Goal: Information Seeking & Learning: Learn about a topic

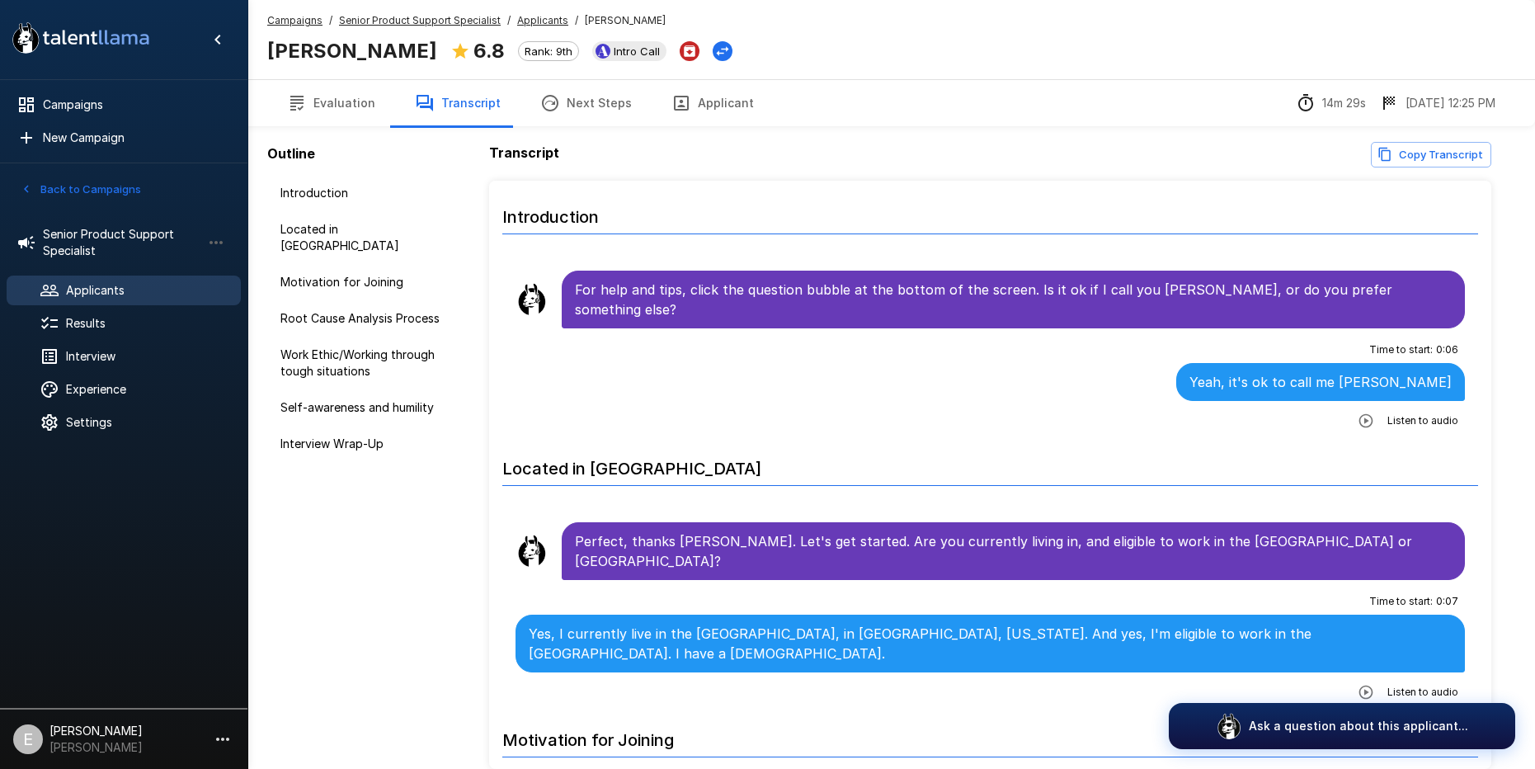
scroll to position [1165, 0]
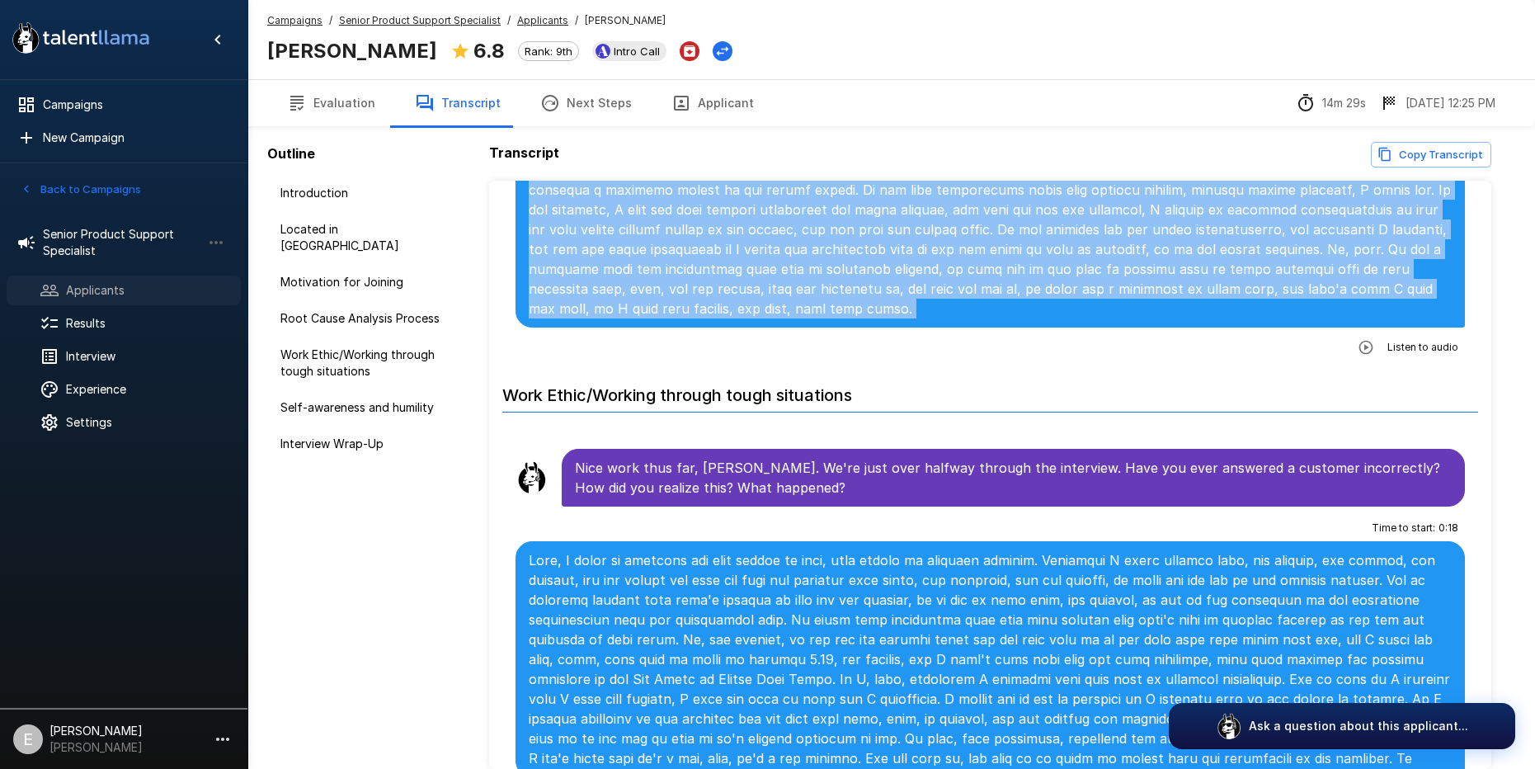
click at [135, 290] on span "Applicants" at bounding box center [147, 290] width 162 height 17
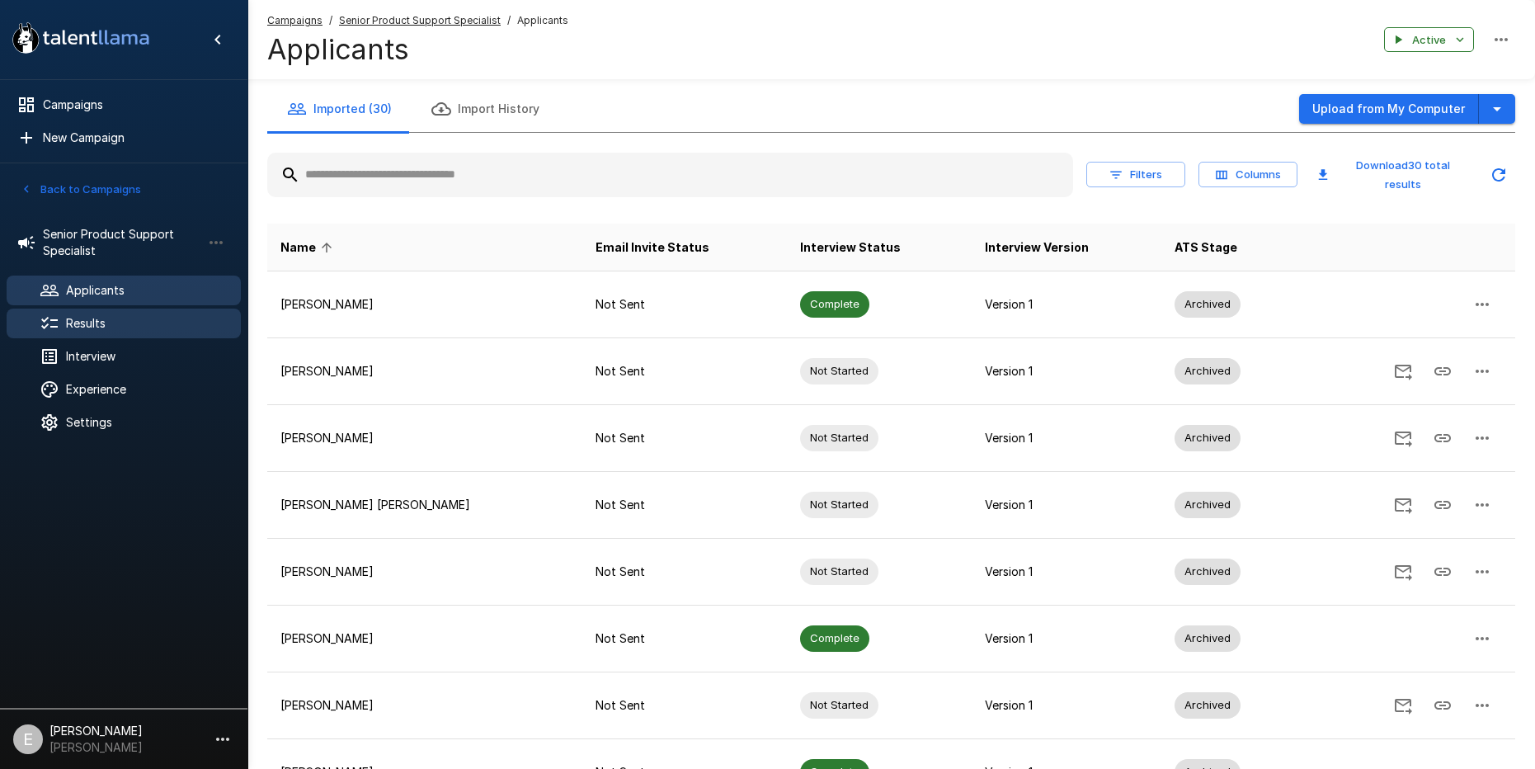
click at [85, 333] on div "Results" at bounding box center [124, 324] width 234 height 30
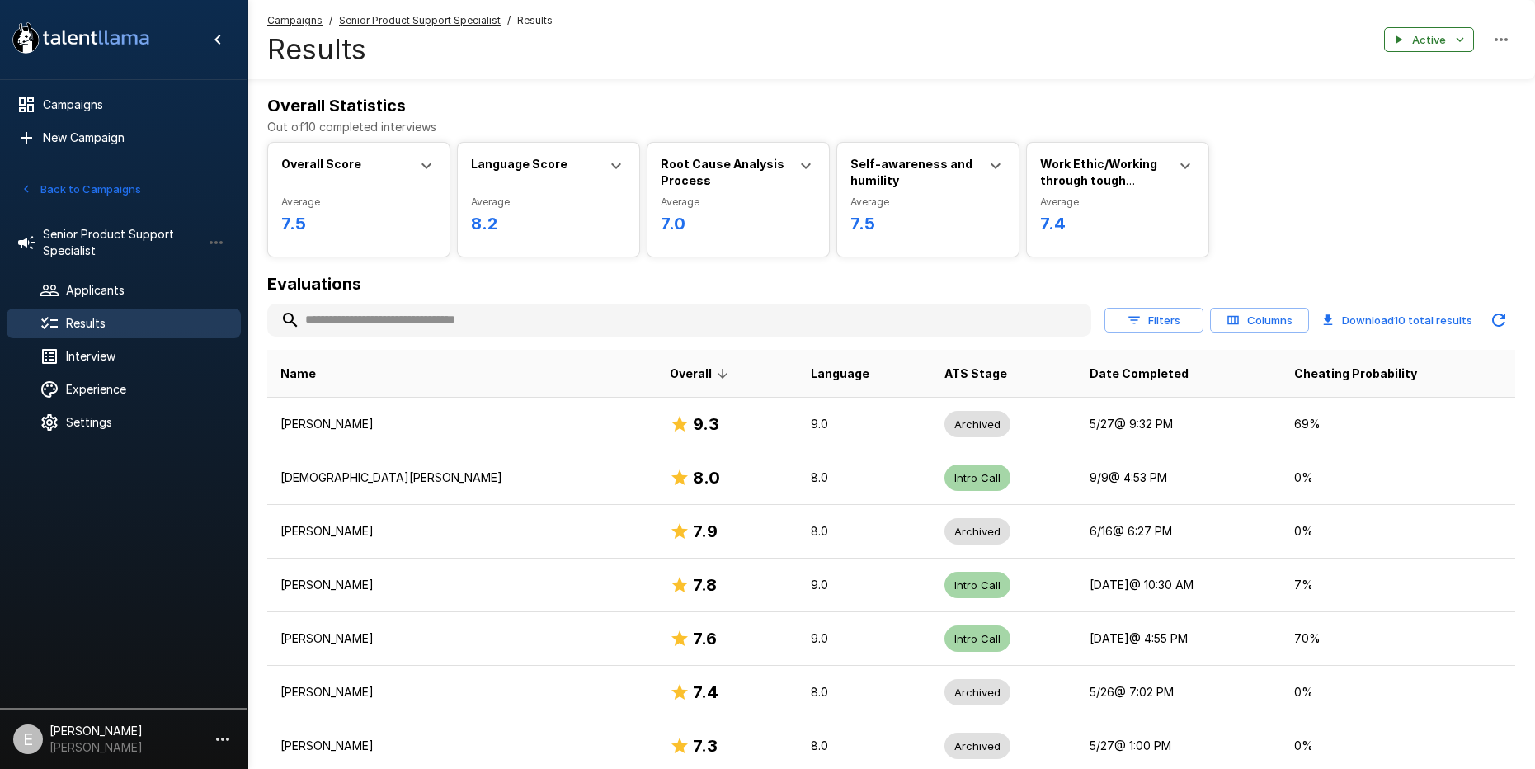
click at [1092, 366] on th "Date Completed" at bounding box center [1179, 374] width 205 height 48
click at [1090, 367] on span "Date Completed" at bounding box center [1139, 374] width 99 height 20
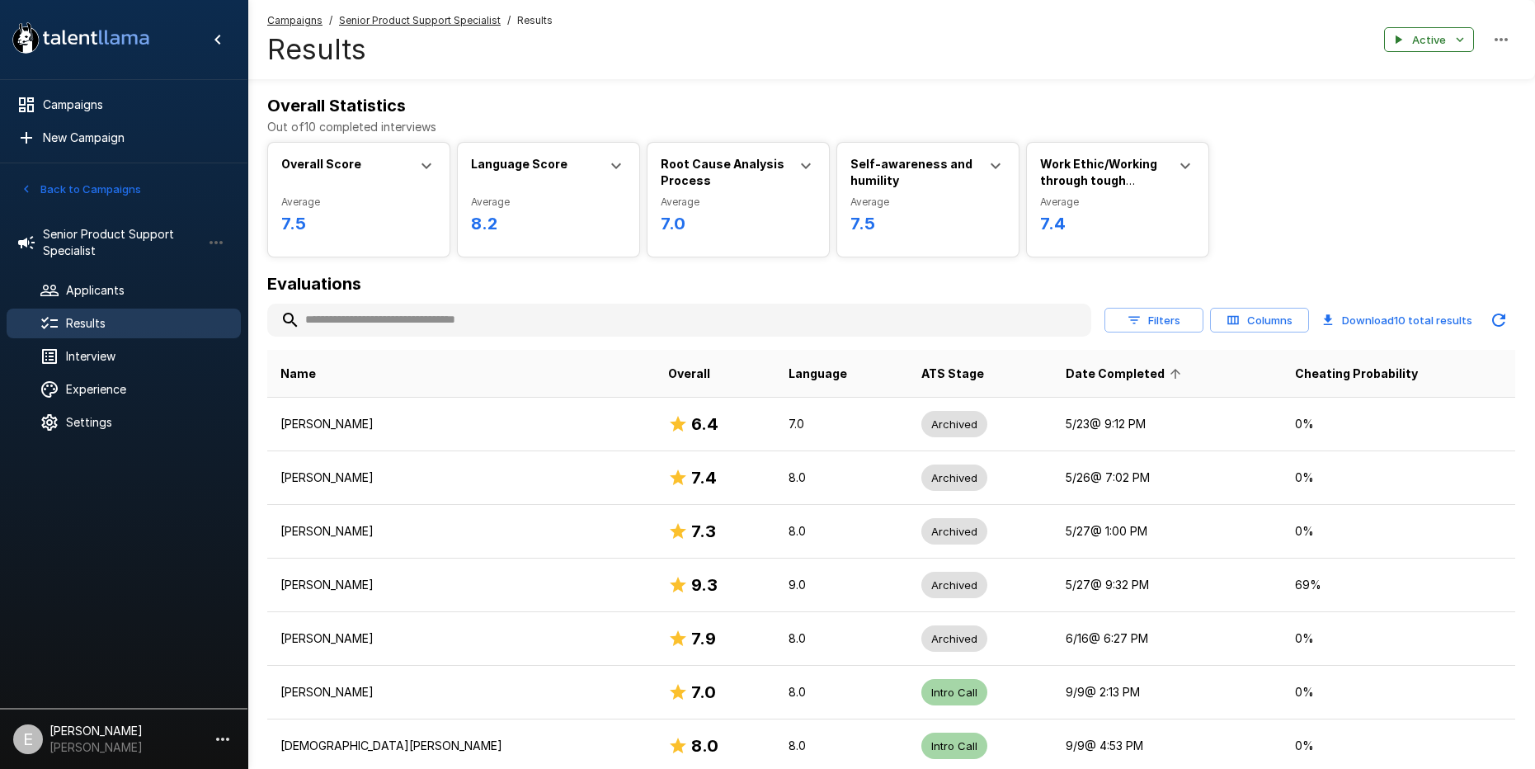
click at [1067, 367] on span "Date Completed" at bounding box center [1126, 374] width 120 height 20
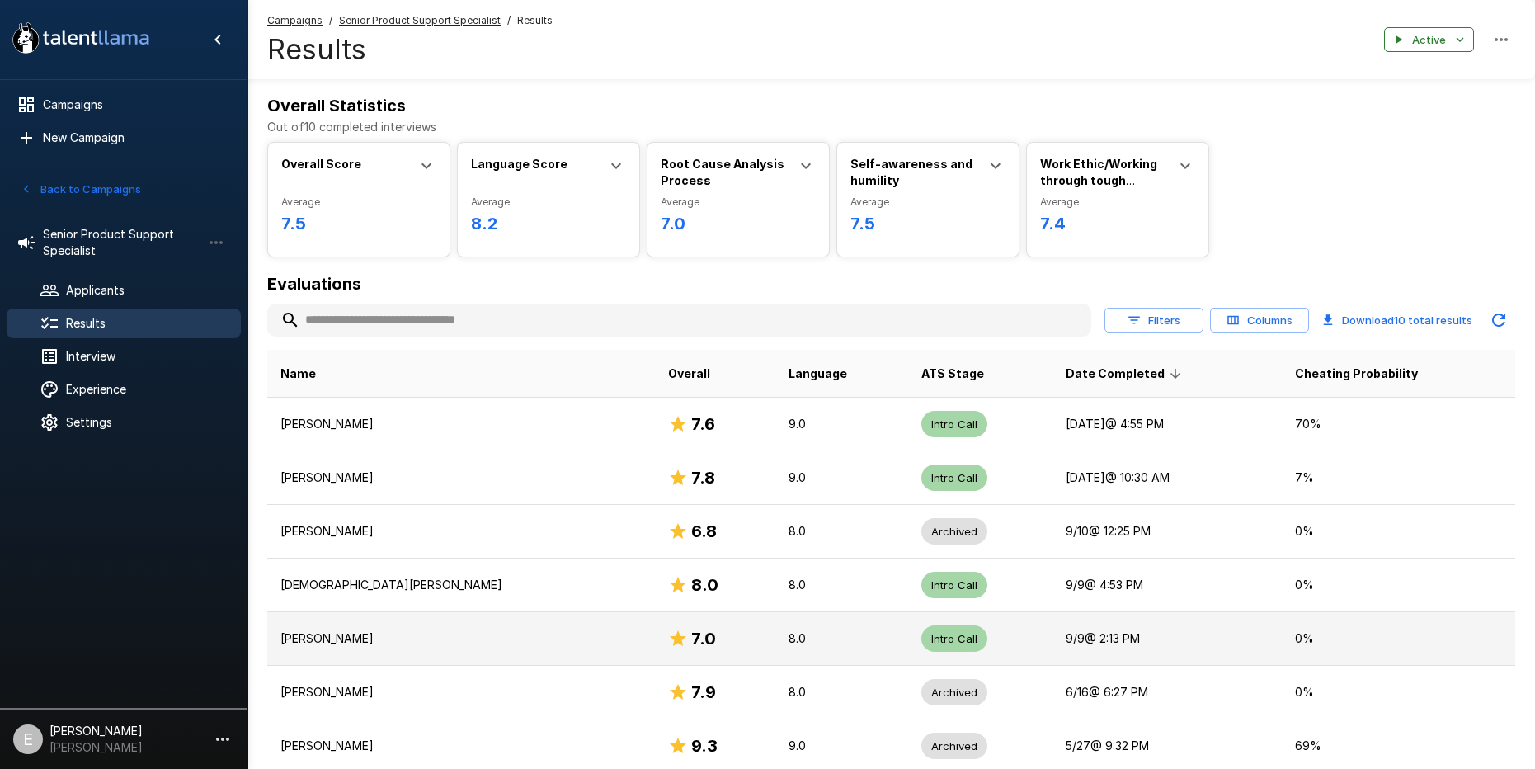
click at [375, 647] on td "[PERSON_NAME]" at bounding box center [461, 639] width 388 height 54
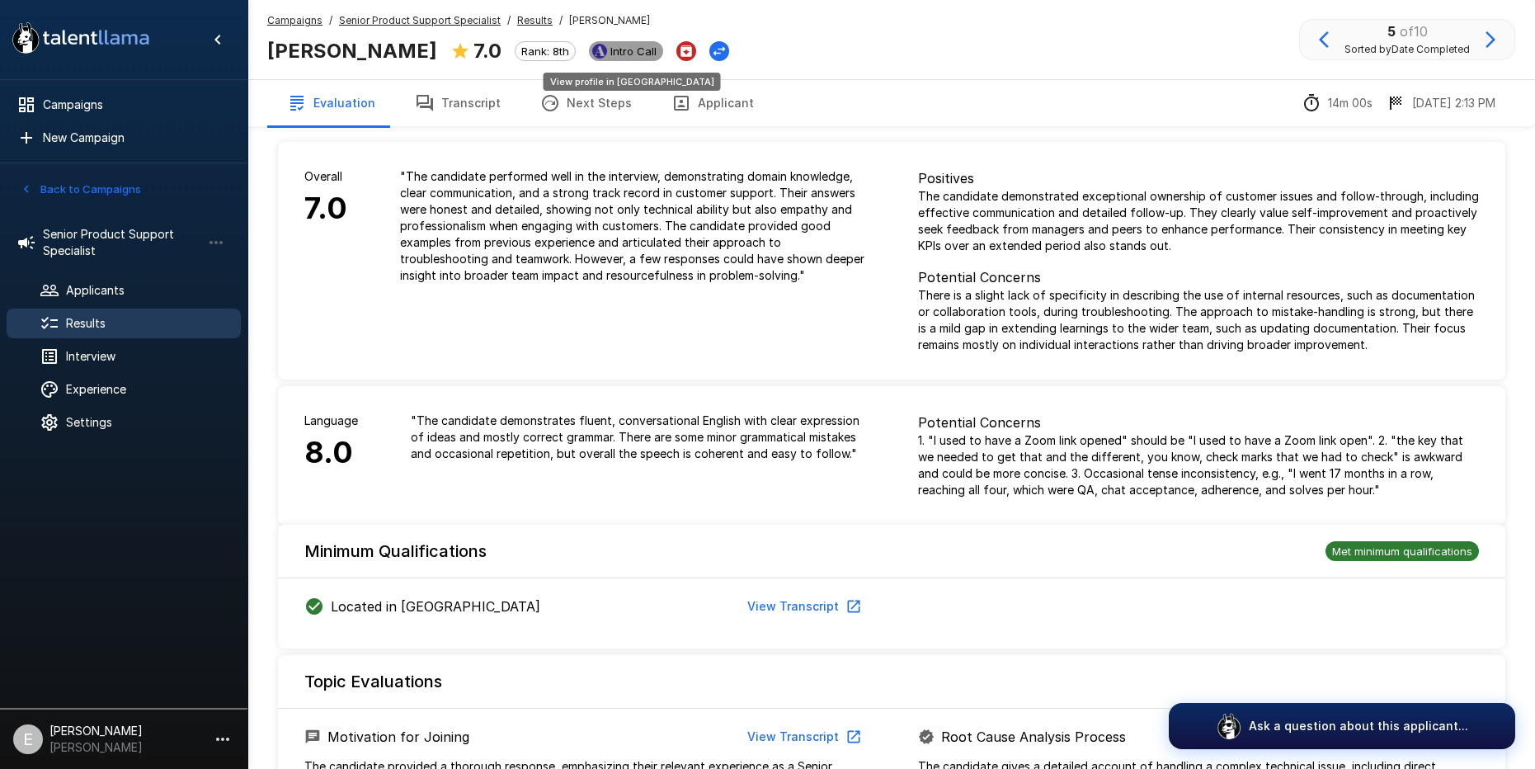
click at [611, 50] on span "Intro Call" at bounding box center [633, 51] width 59 height 13
click at [451, 92] on button "Transcript" at bounding box center [457, 103] width 125 height 46
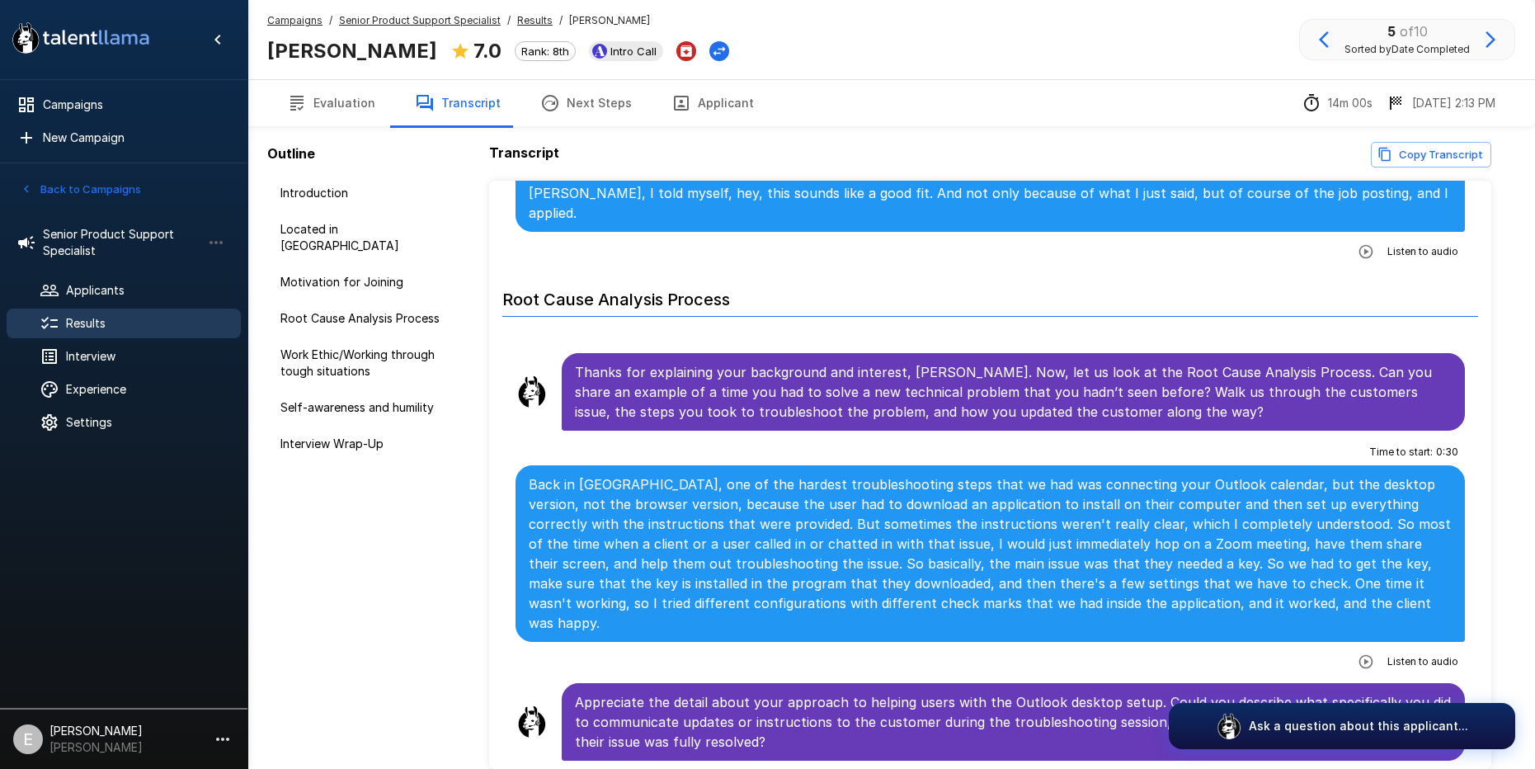
scroll to position [751, 0]
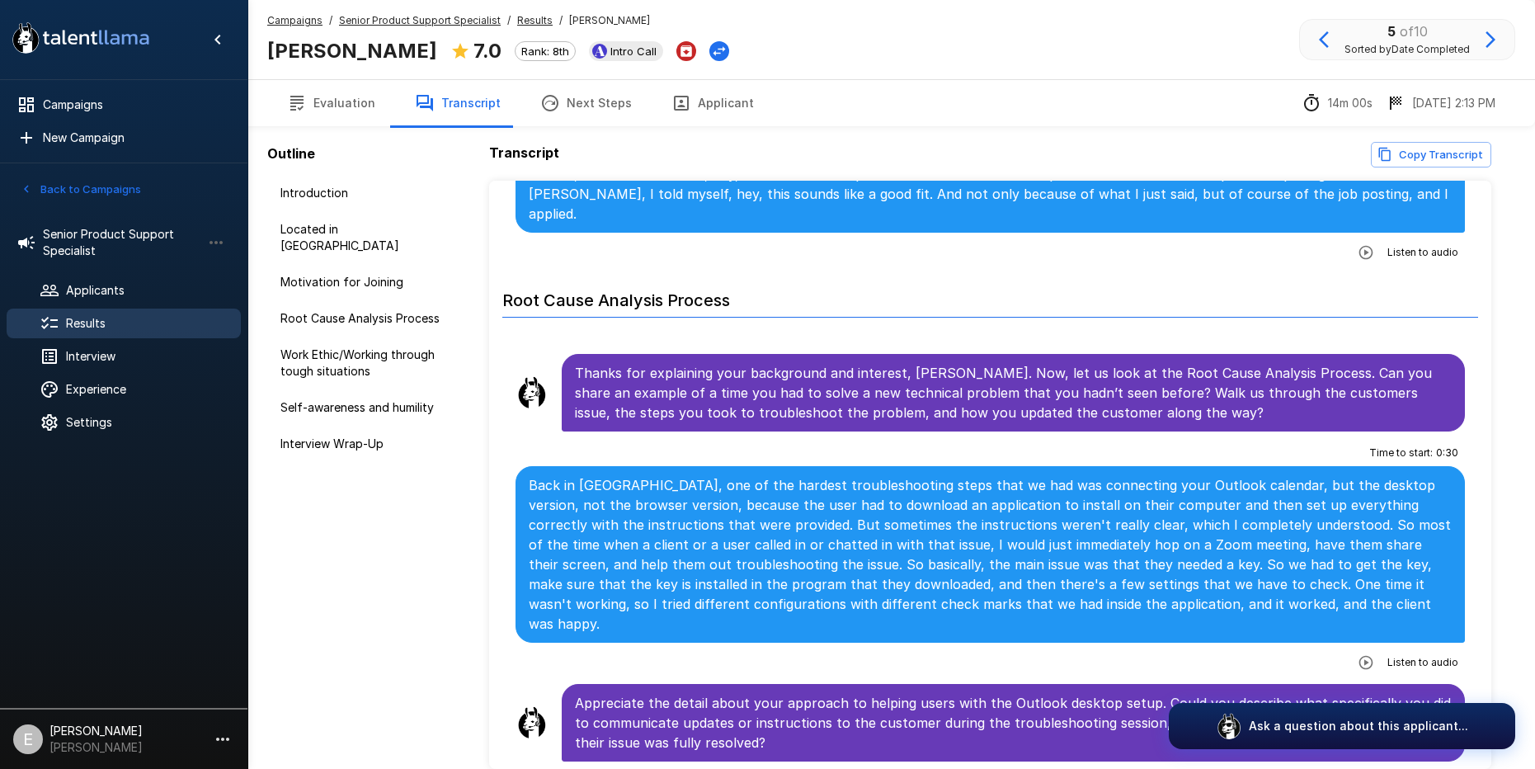
click at [785, 480] on p "Back in [GEOGRAPHIC_DATA], one of the hardest troubleshooting steps that we had…" at bounding box center [991, 554] width 924 height 158
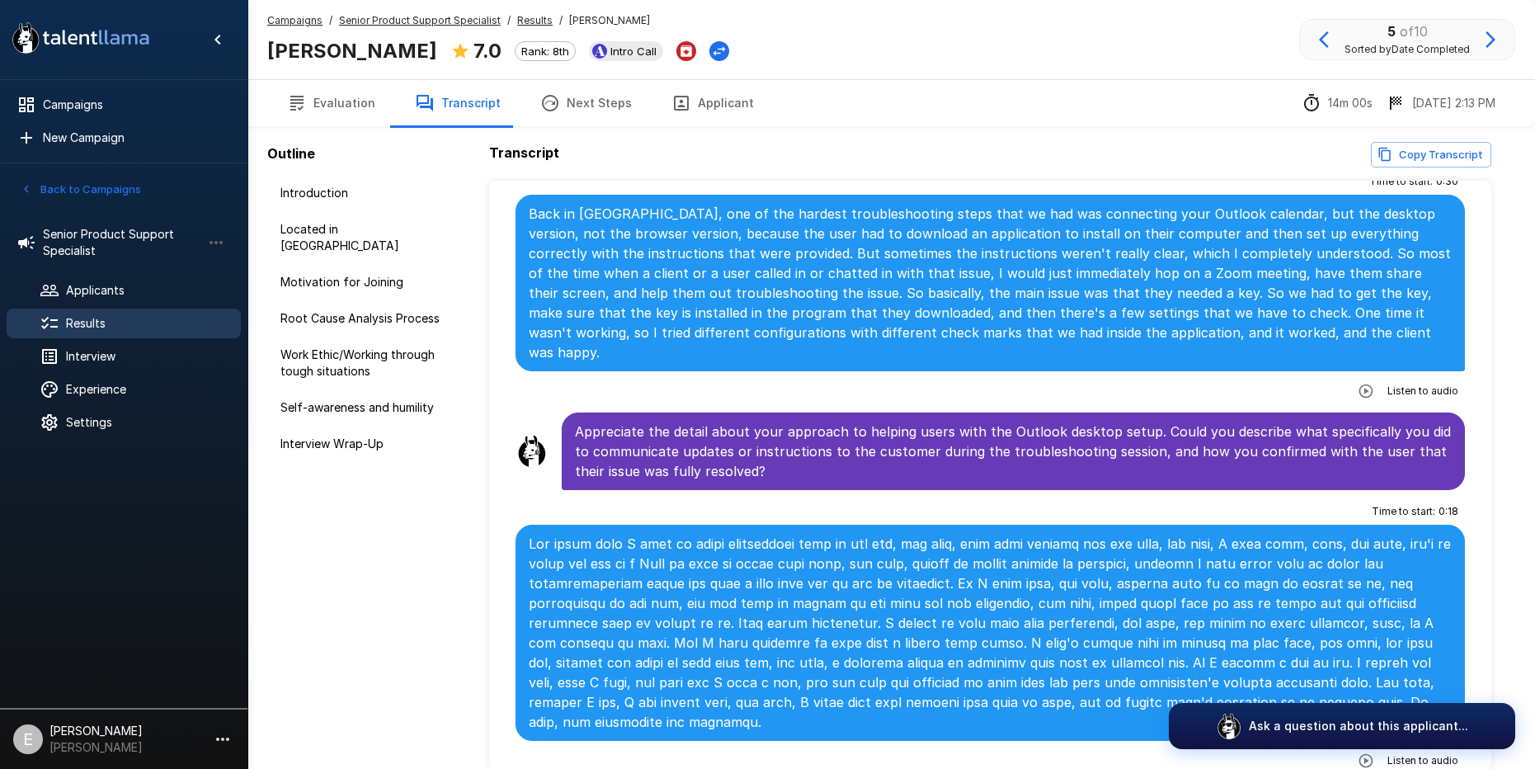
scroll to position [1021, 0]
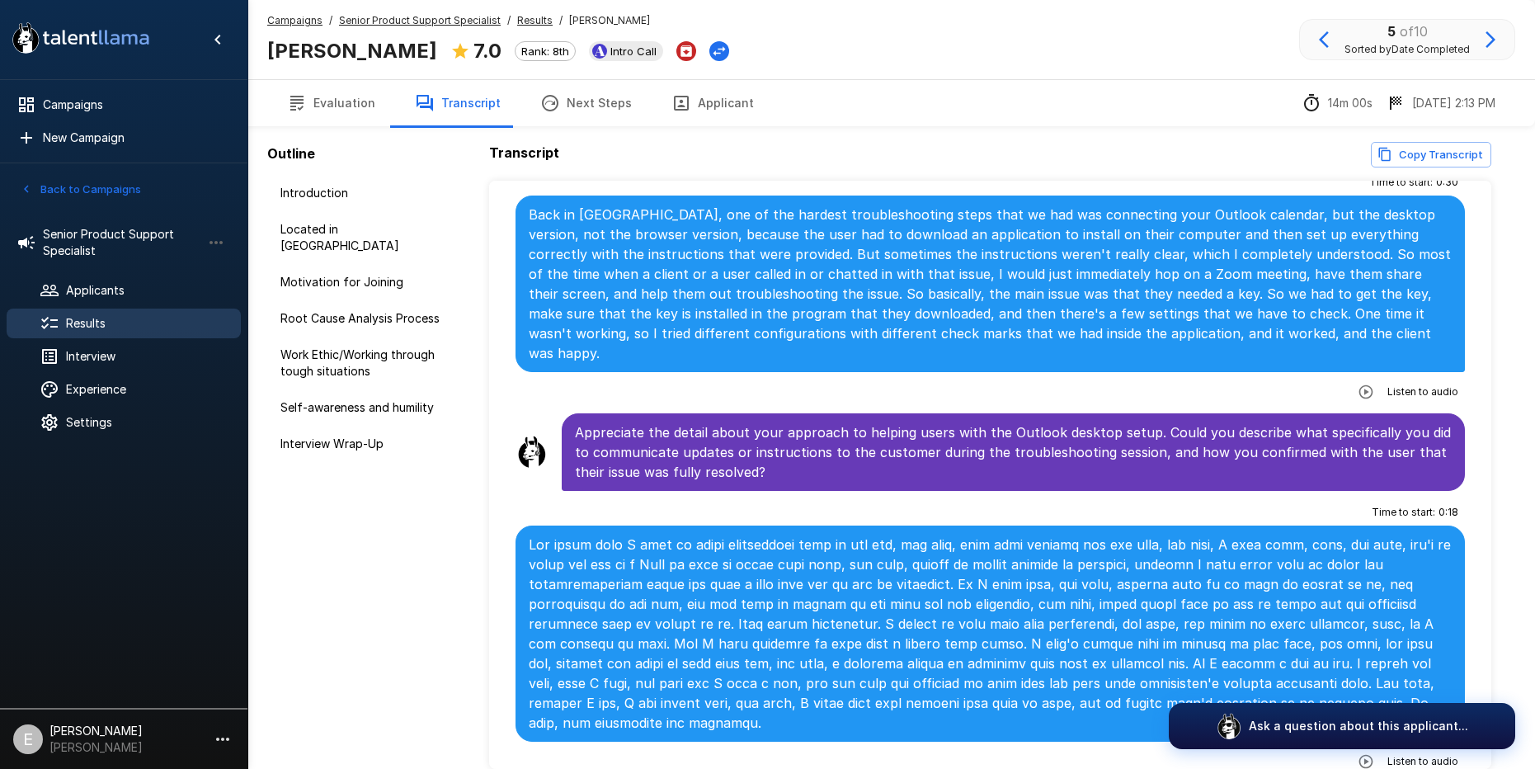
click at [771, 535] on p at bounding box center [991, 634] width 924 height 198
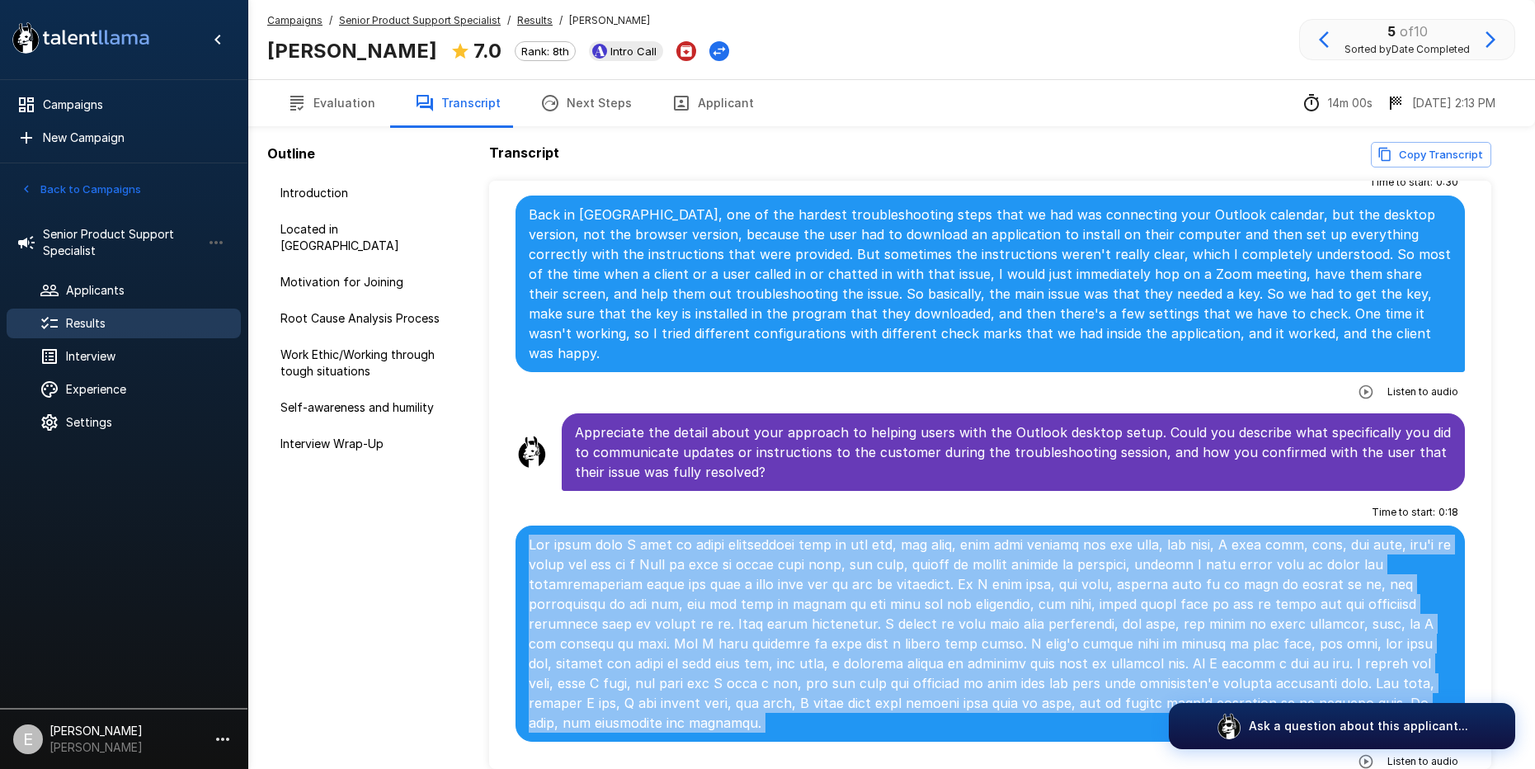
click at [771, 535] on p at bounding box center [991, 634] width 924 height 198
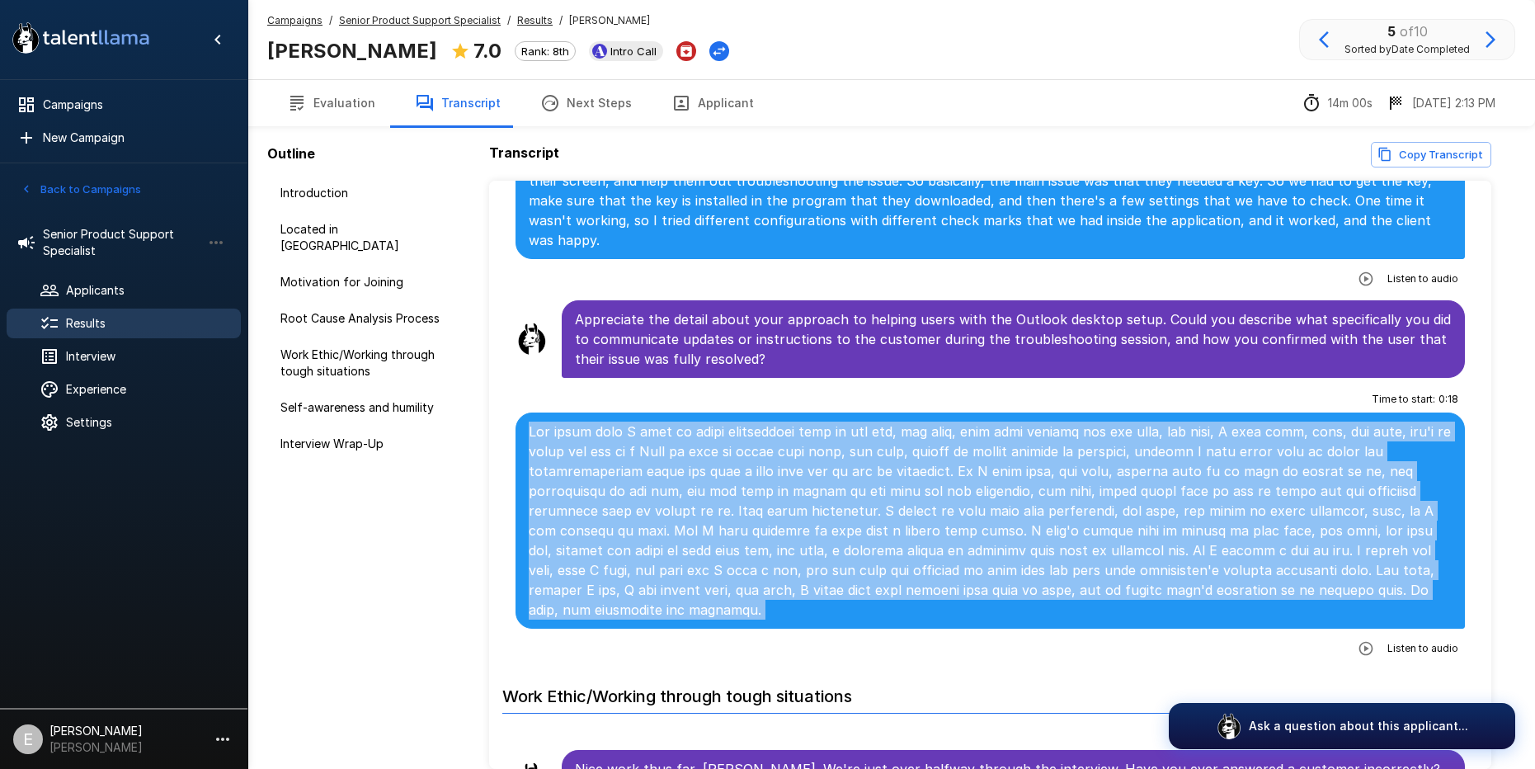
scroll to position [1136, 0]
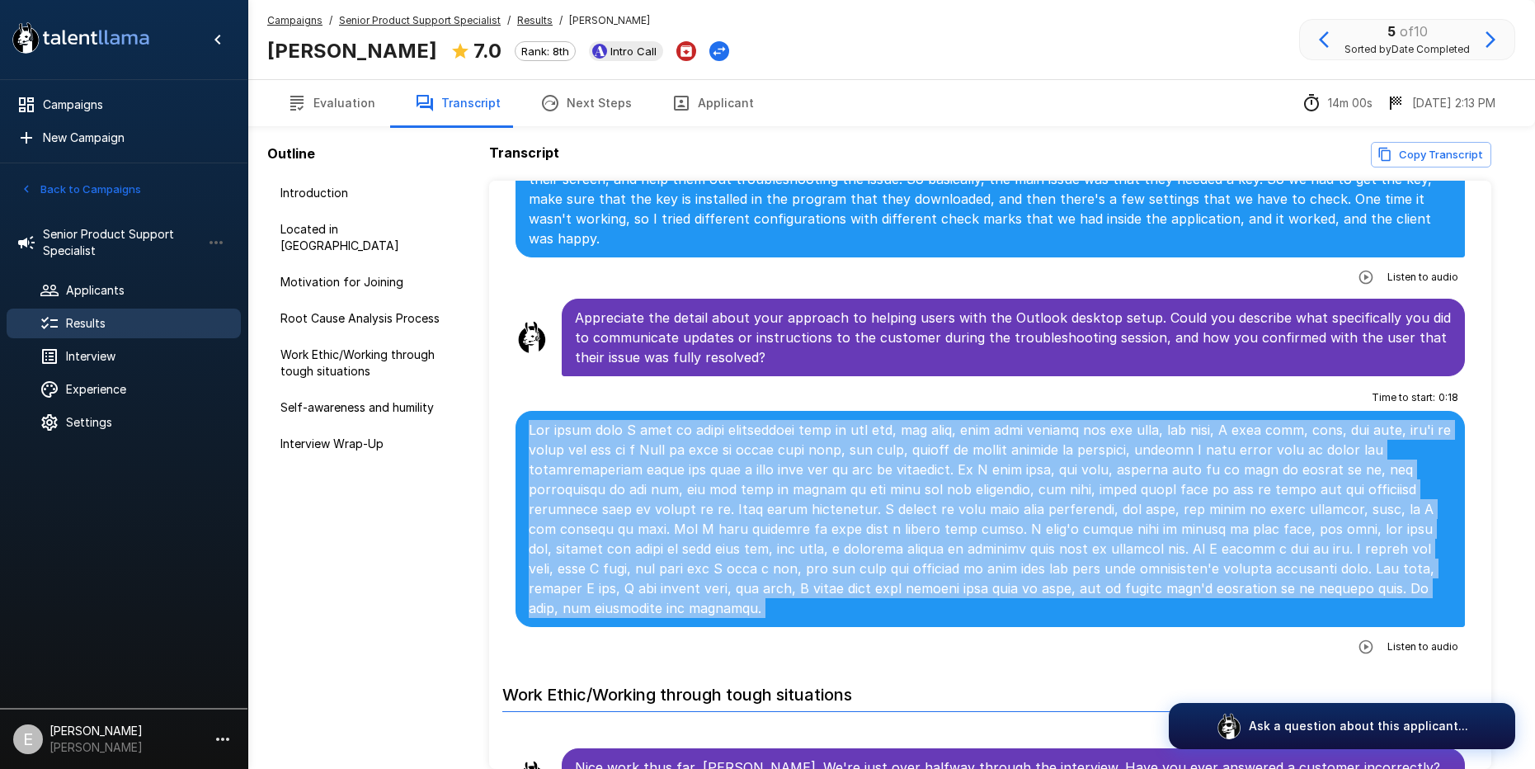
click at [1369, 639] on icon "button" at bounding box center [1367, 646] width 14 height 14
click at [1294, 640] on icon "button" at bounding box center [1298, 648] width 17 height 17
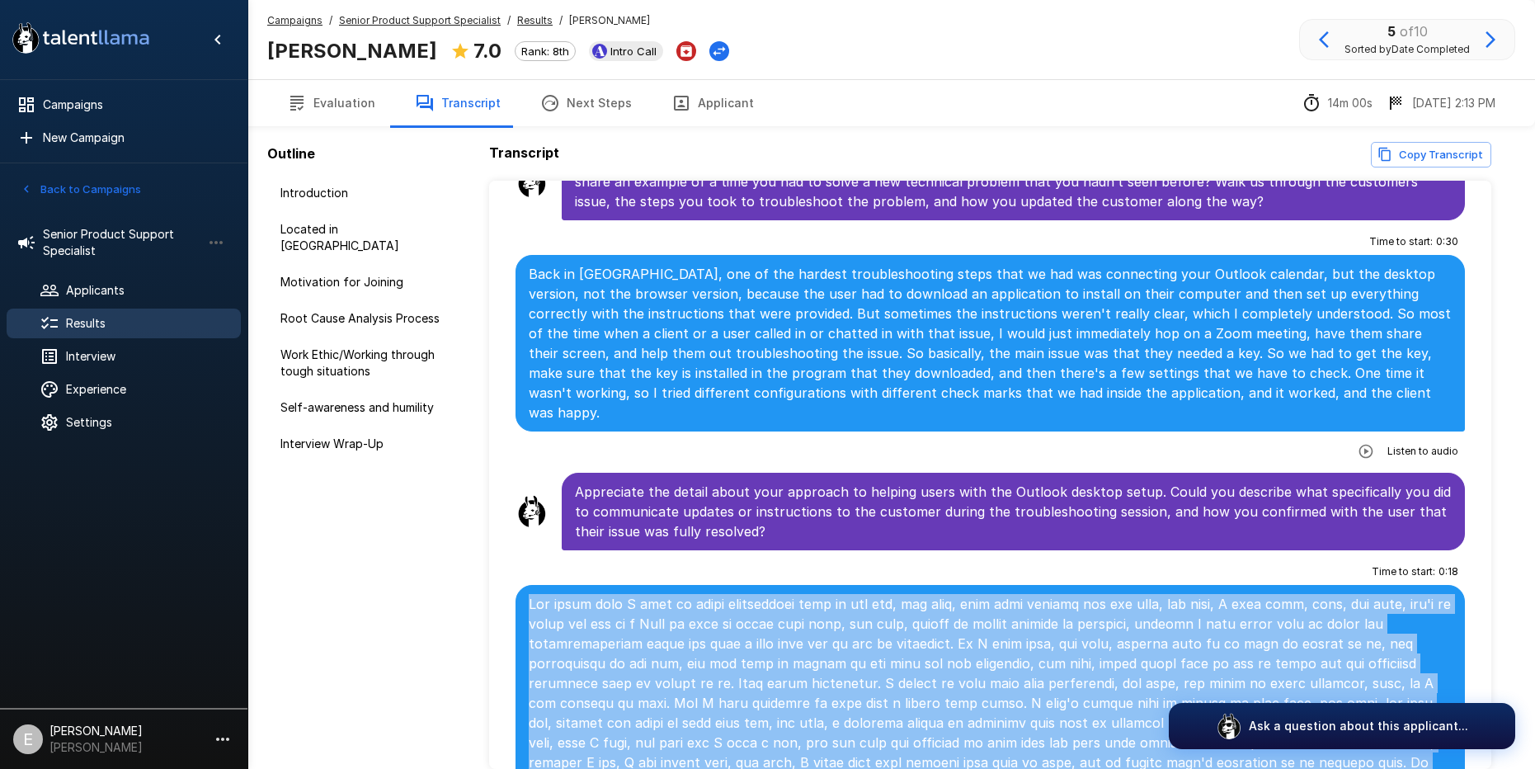
scroll to position [927, 0]
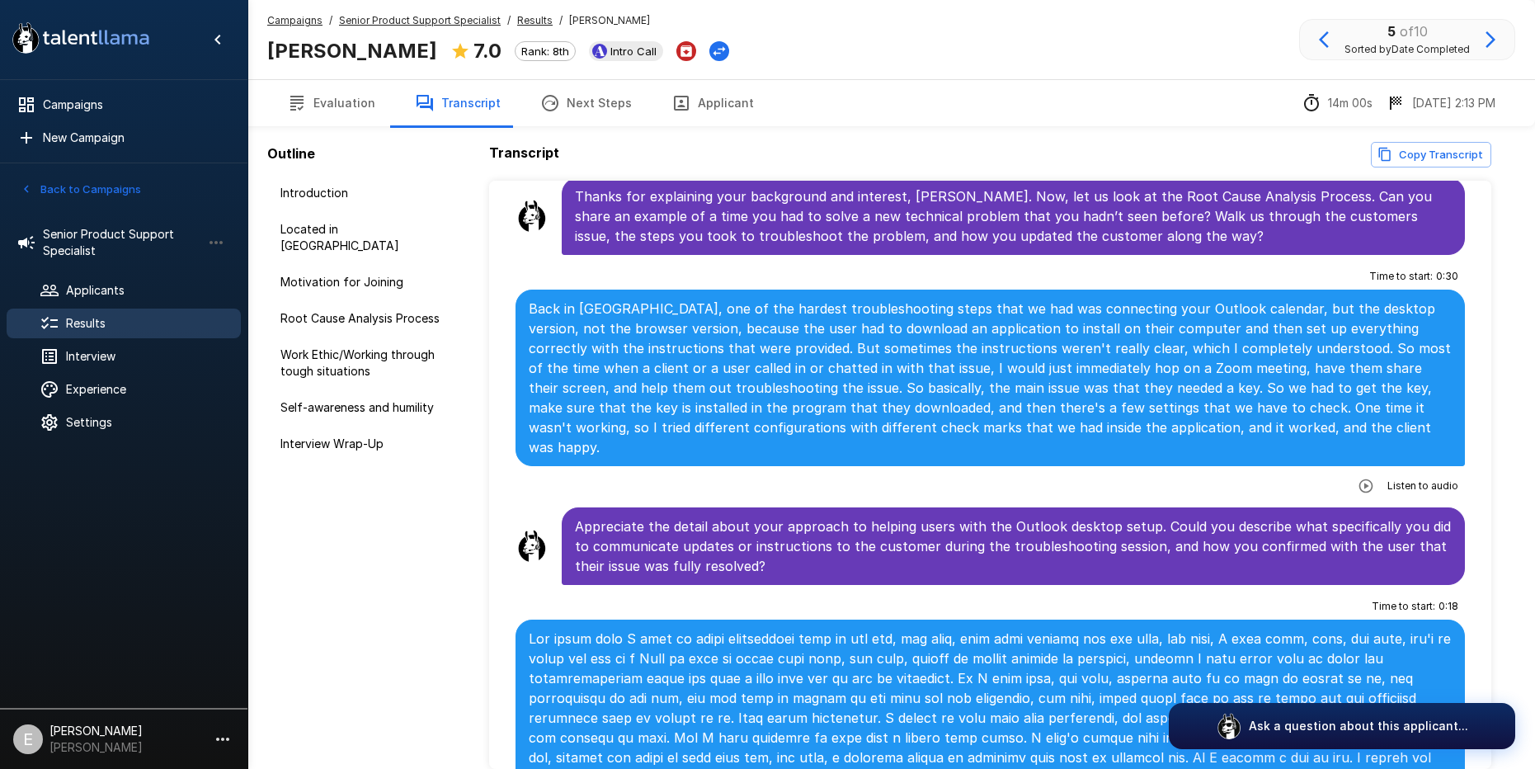
click at [773, 323] on p "Back in [GEOGRAPHIC_DATA], one of the hardest troubleshooting steps that we had…" at bounding box center [991, 378] width 924 height 158
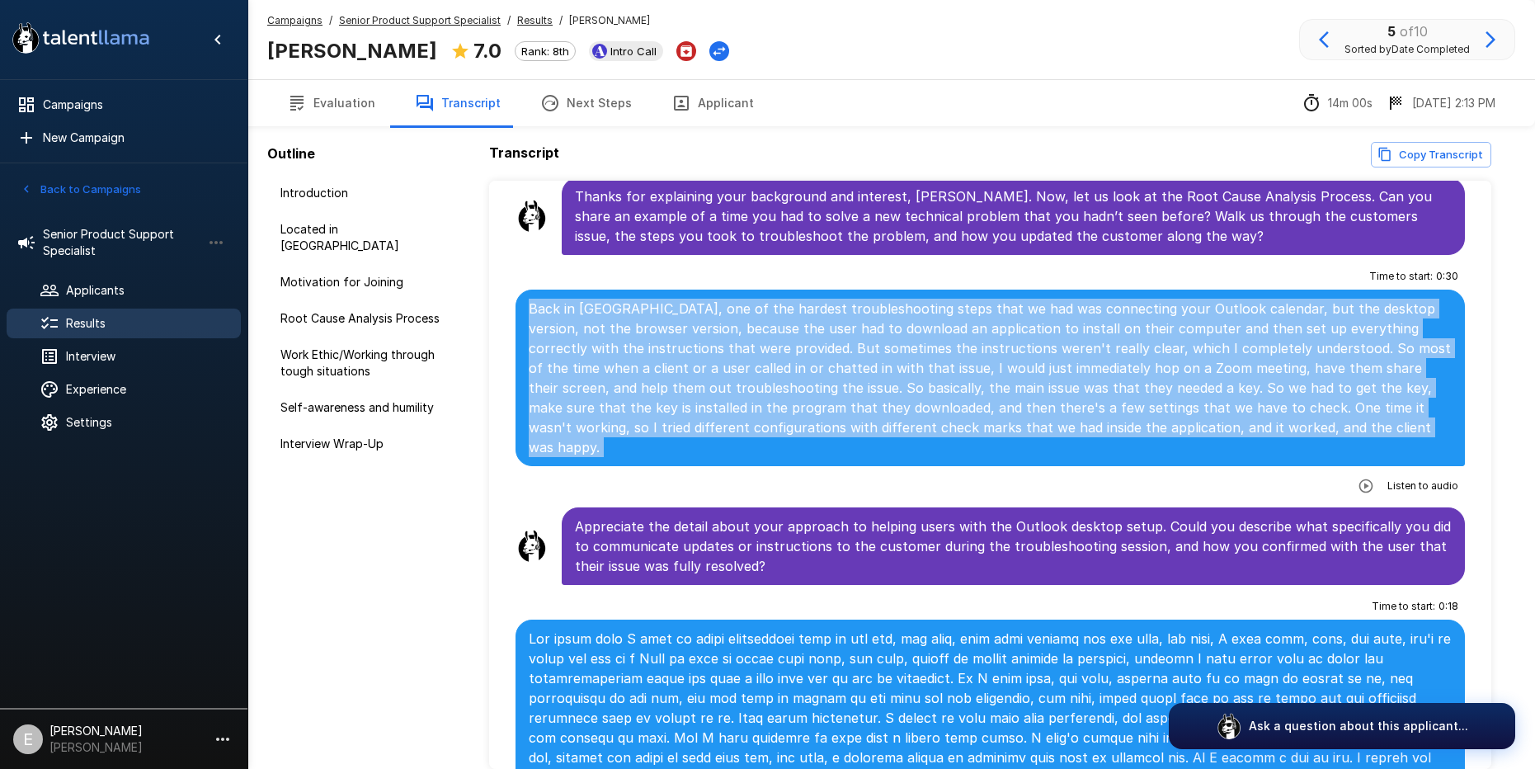
click at [773, 323] on p "Back in [GEOGRAPHIC_DATA], one of the hardest troubleshooting steps that we had…" at bounding box center [991, 378] width 924 height 158
copy div "Back in [GEOGRAPHIC_DATA], one of the hardest troubleshooting steps that we had…"
click at [54, 327] on icon at bounding box center [49, 323] width 17 height 12
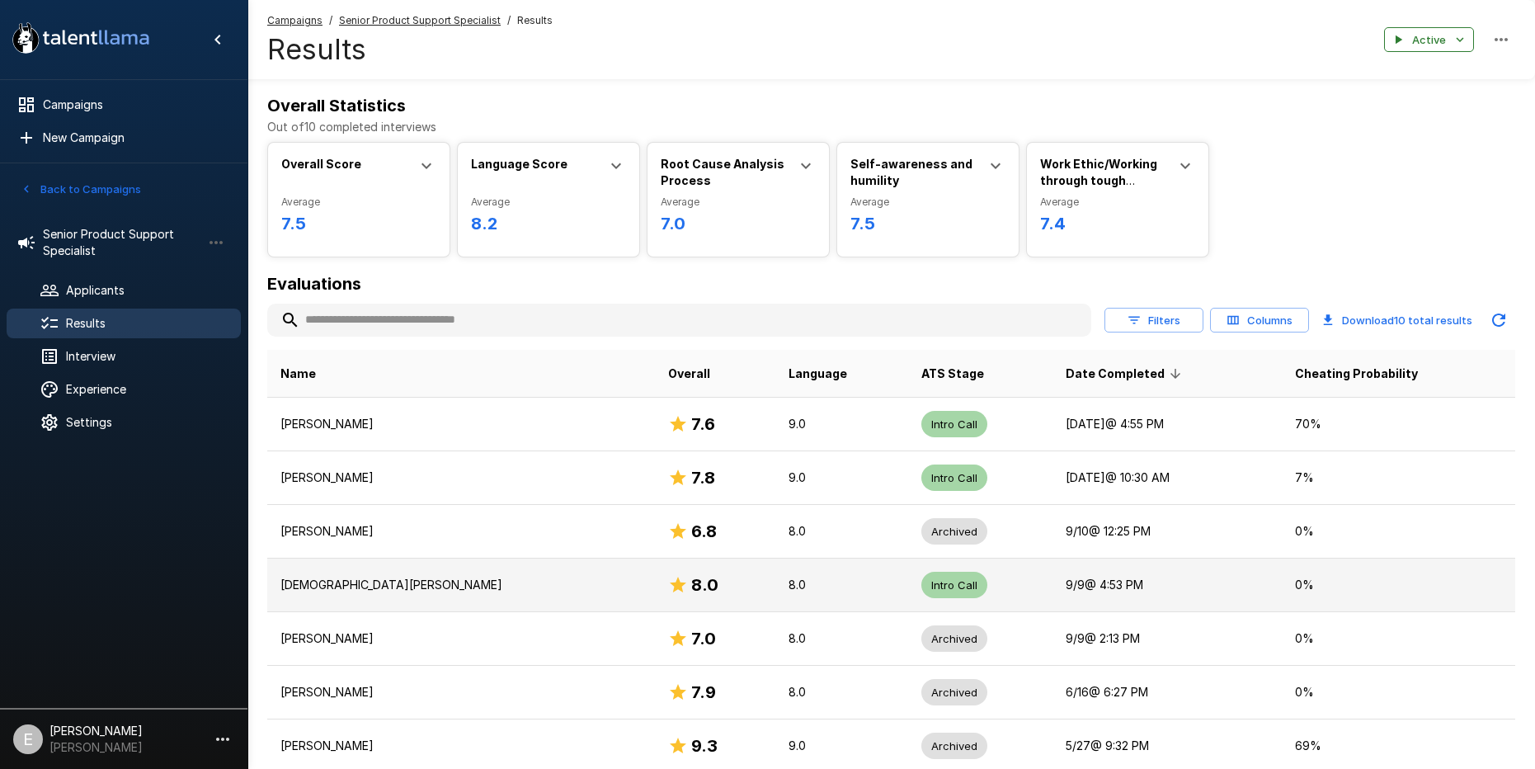
click at [325, 578] on p "[DEMOGRAPHIC_DATA][PERSON_NAME]" at bounding box center [461, 585] width 361 height 17
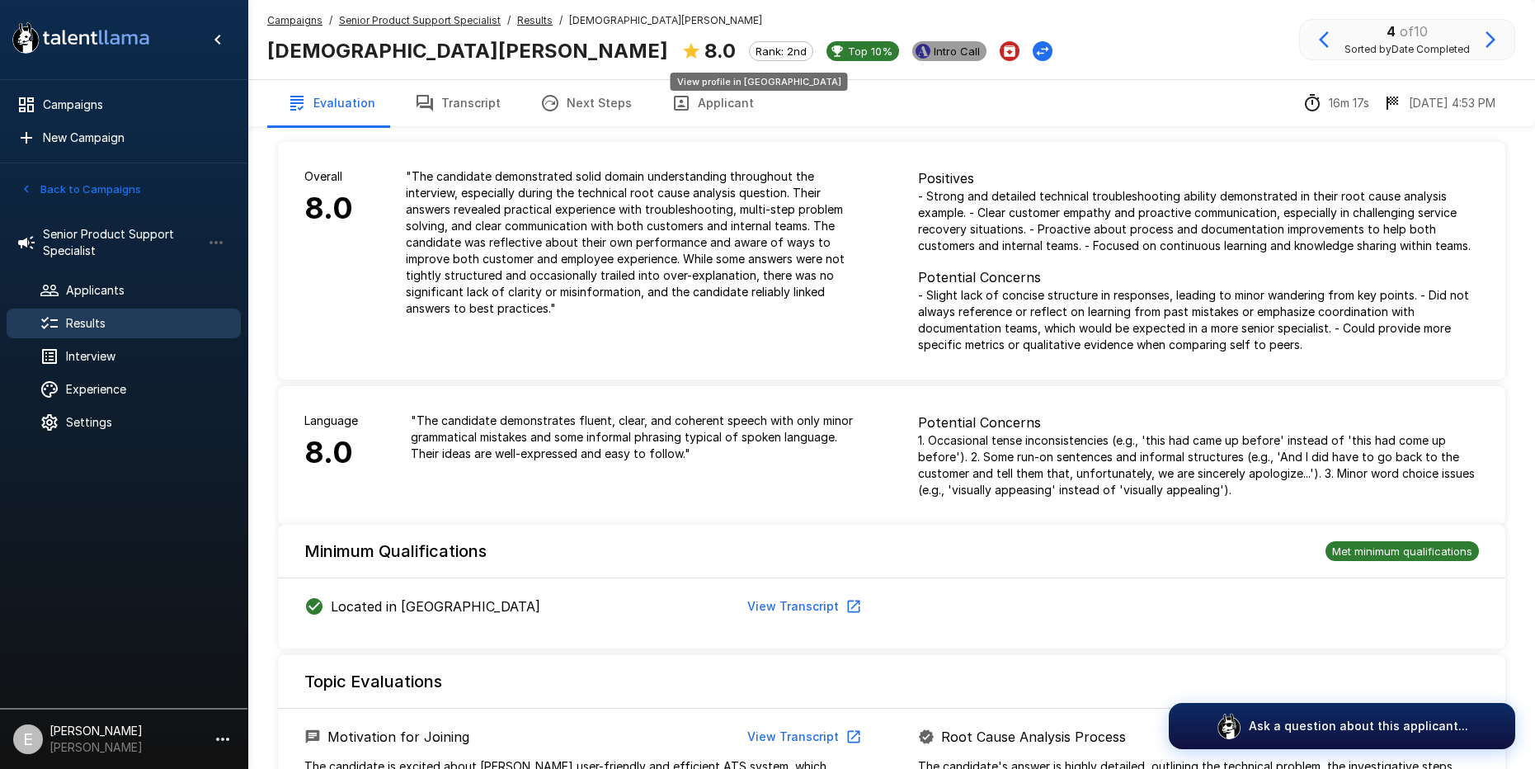
click at [927, 54] on span "Intro Call" at bounding box center [956, 51] width 59 height 13
click at [98, 366] on div "Interview" at bounding box center [124, 357] width 234 height 30
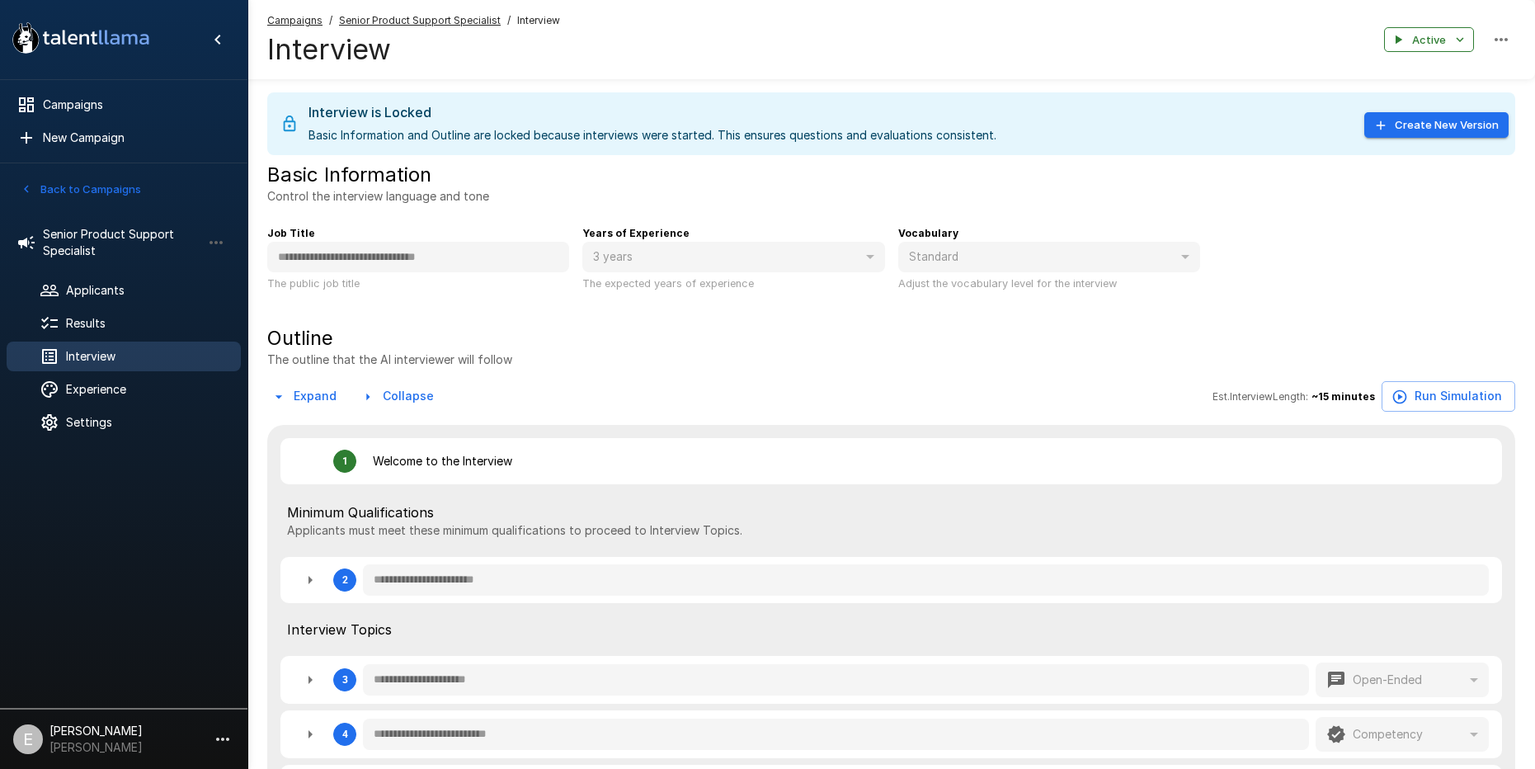
type textarea "*"
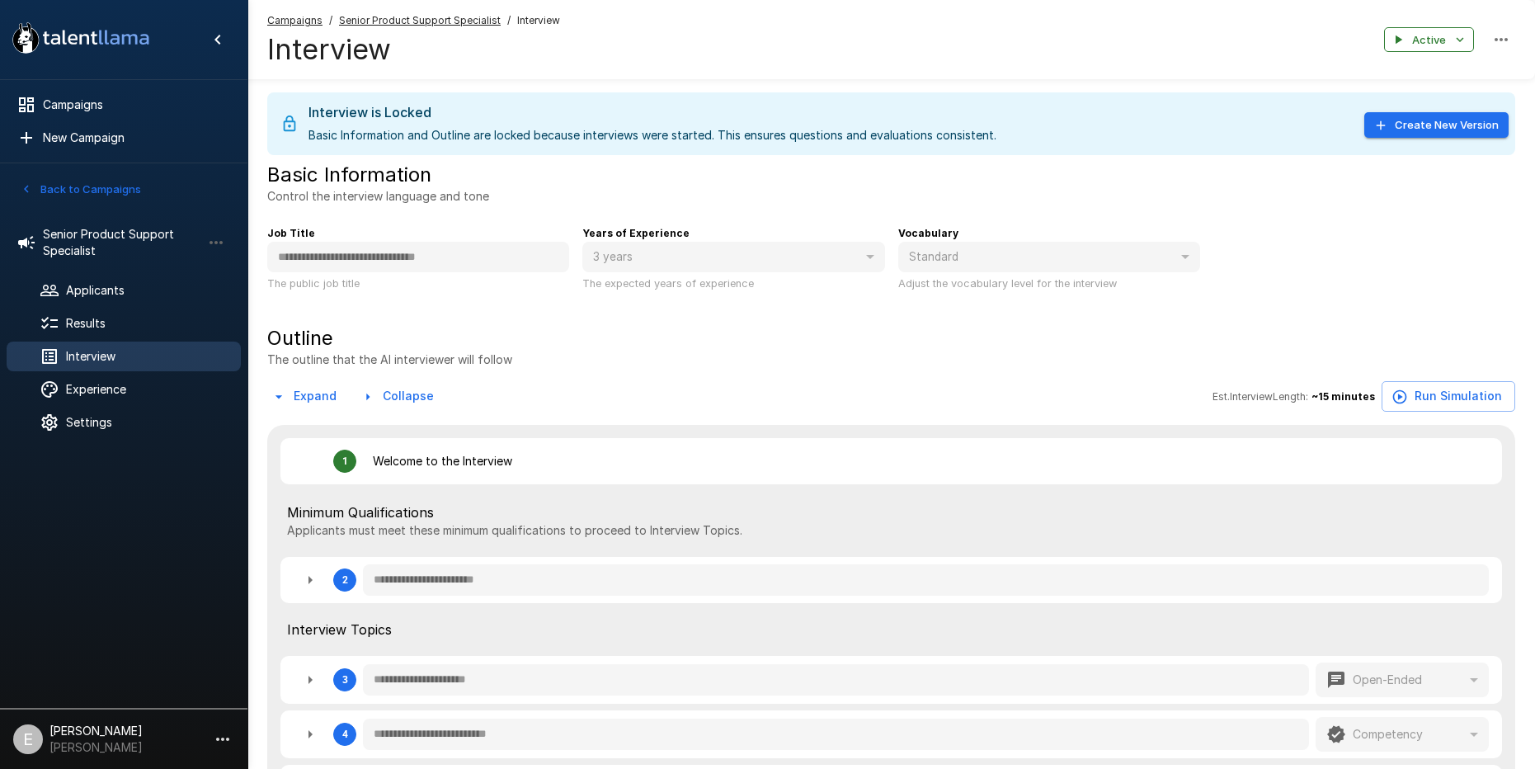
type textarea "*"
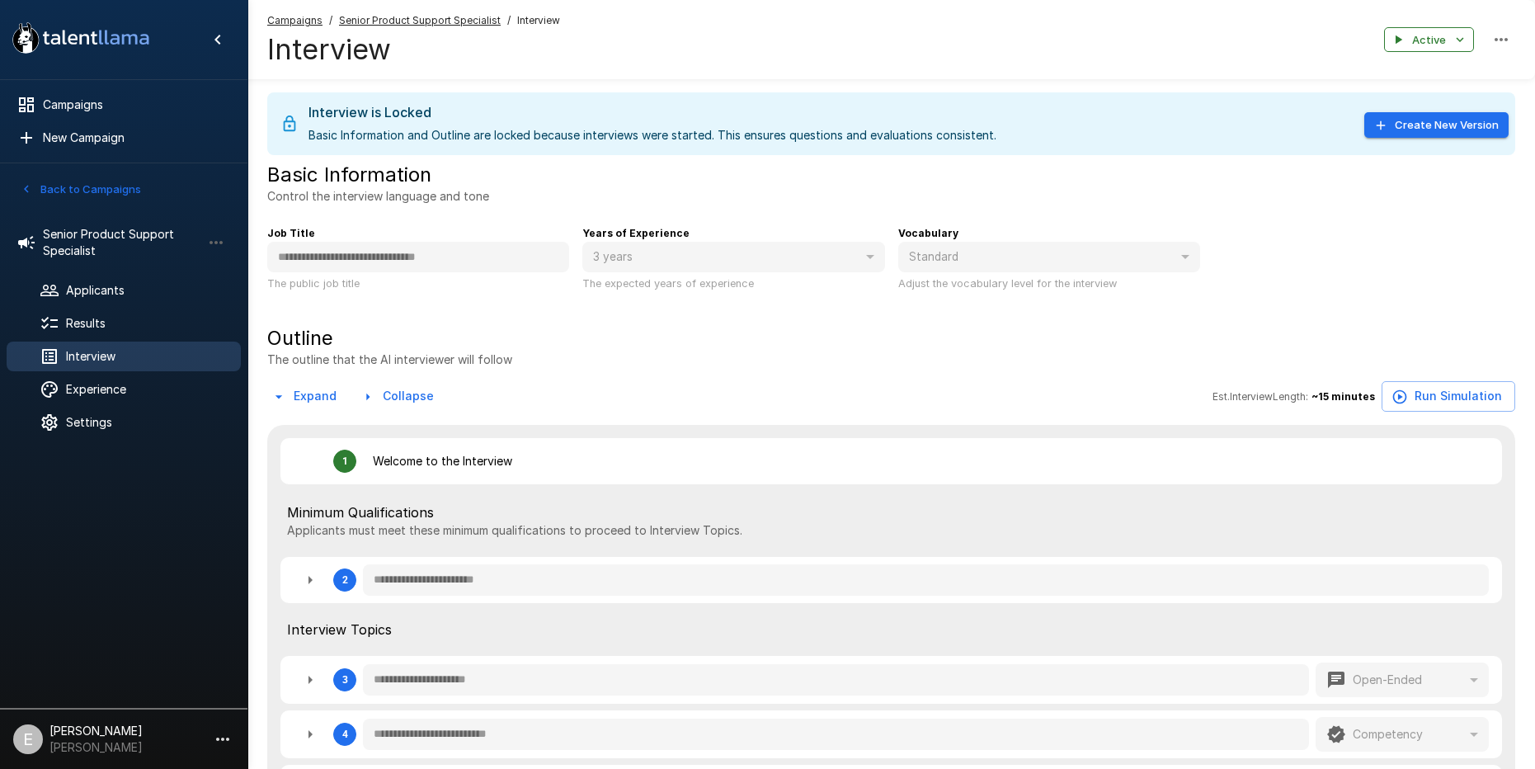
type textarea "*"
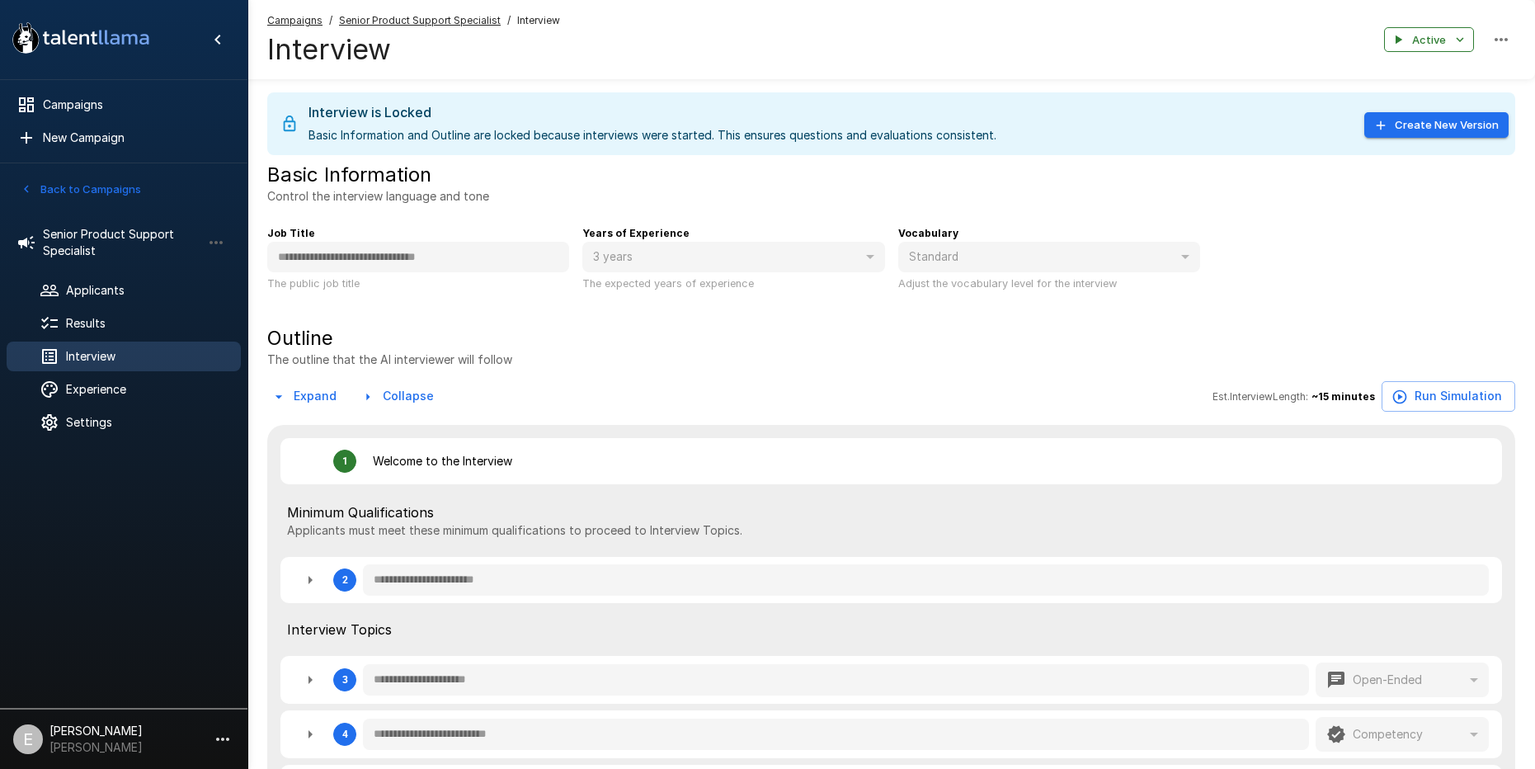
type textarea "*"
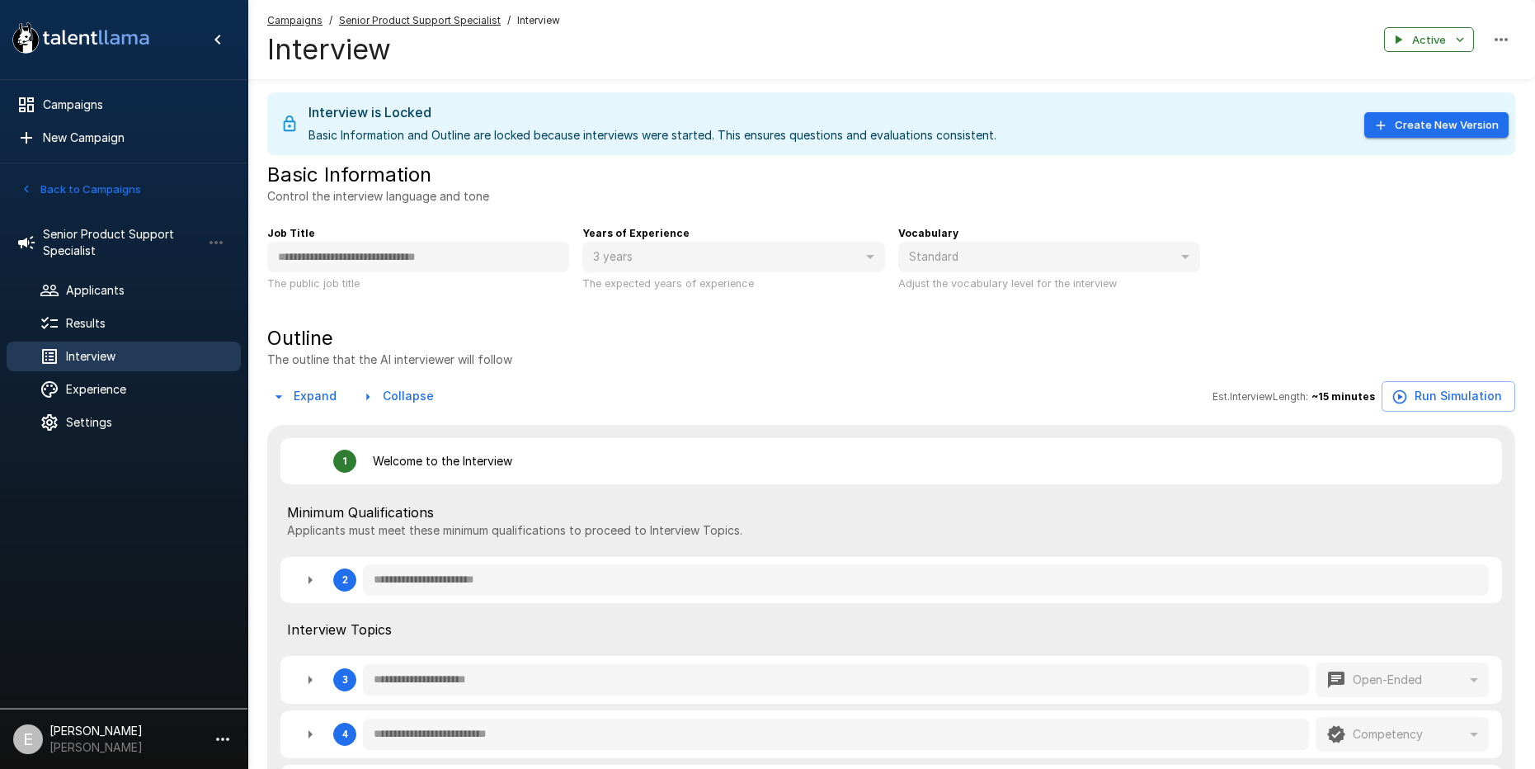
type textarea "*"
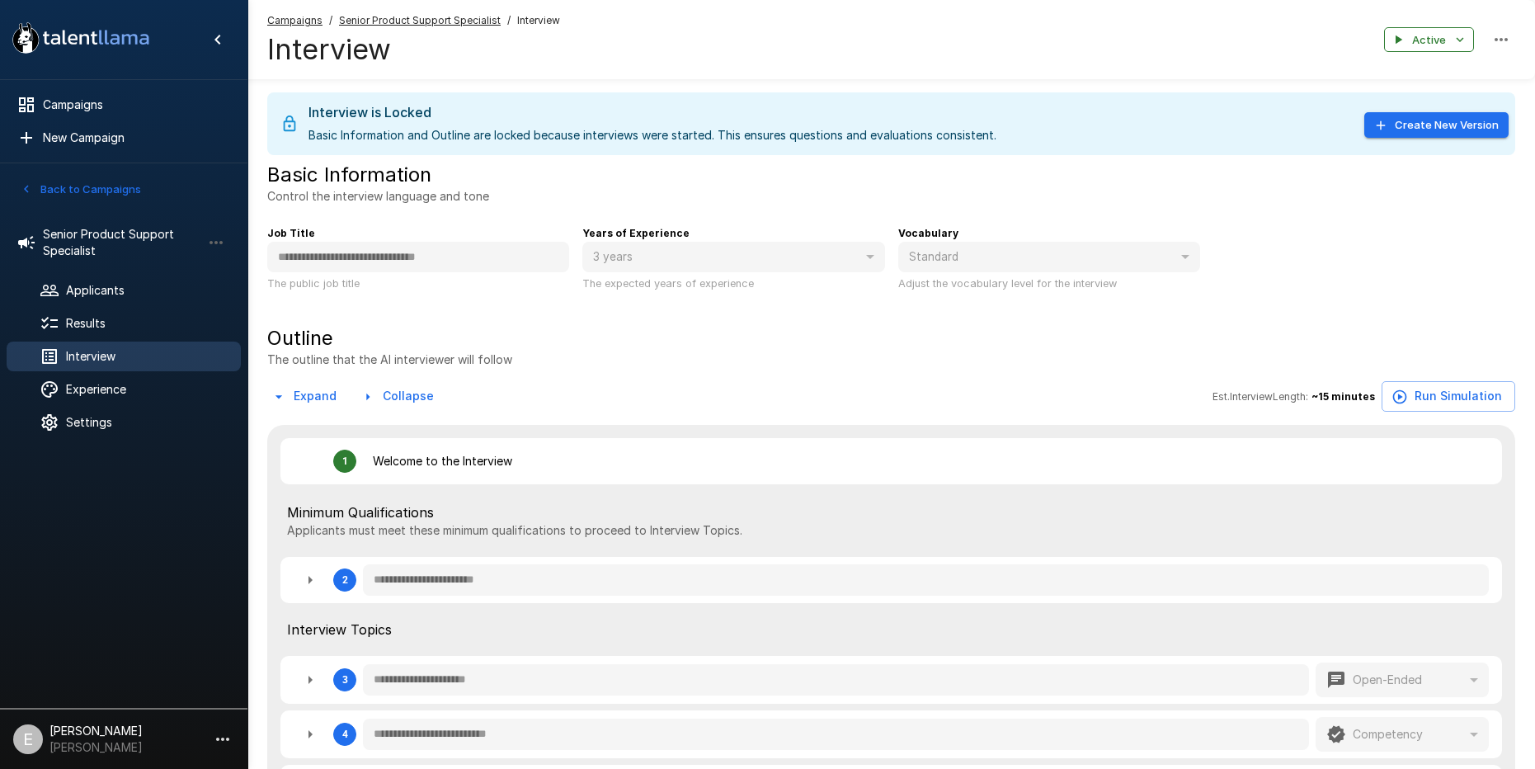
type textarea "*"
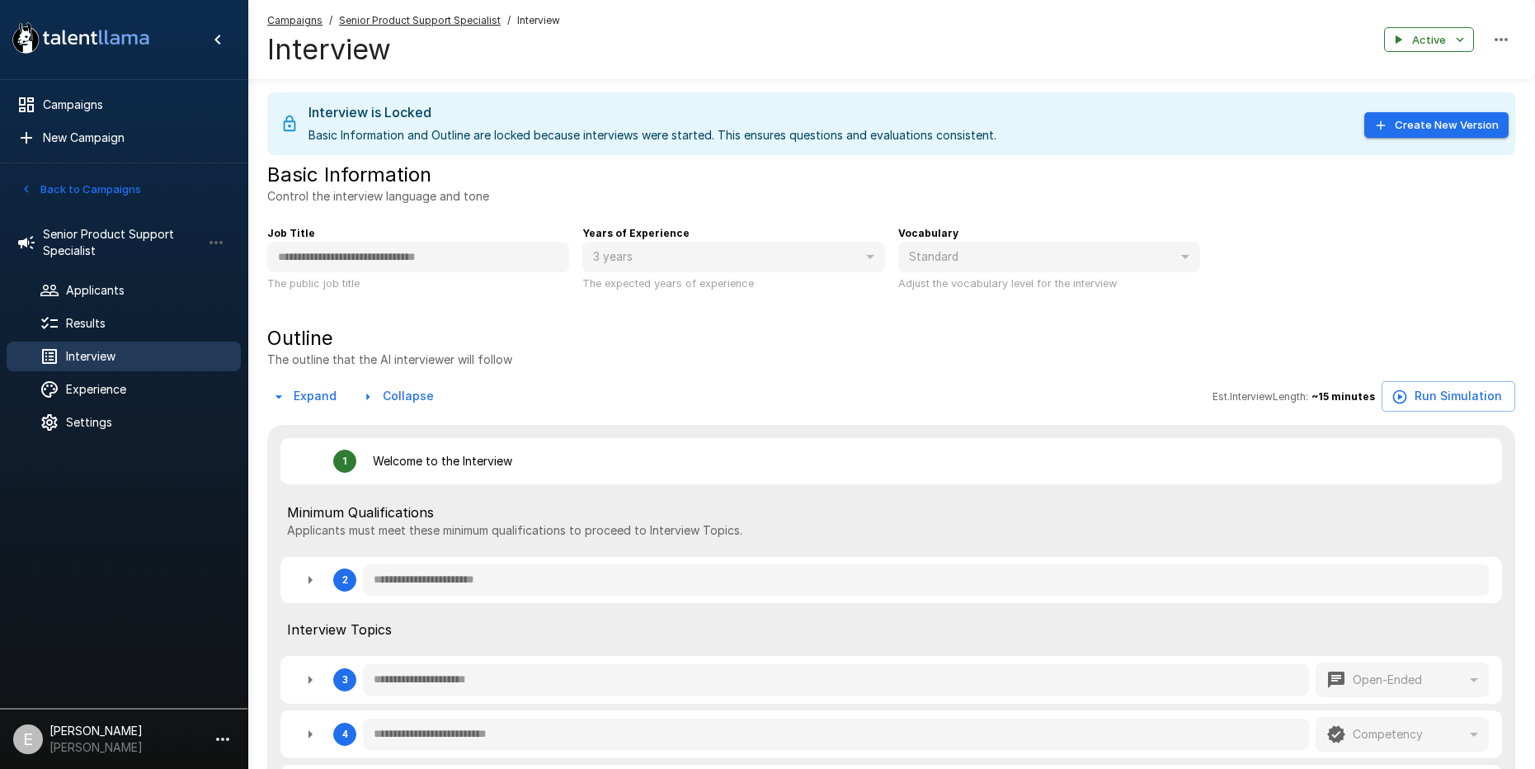
type textarea "*"
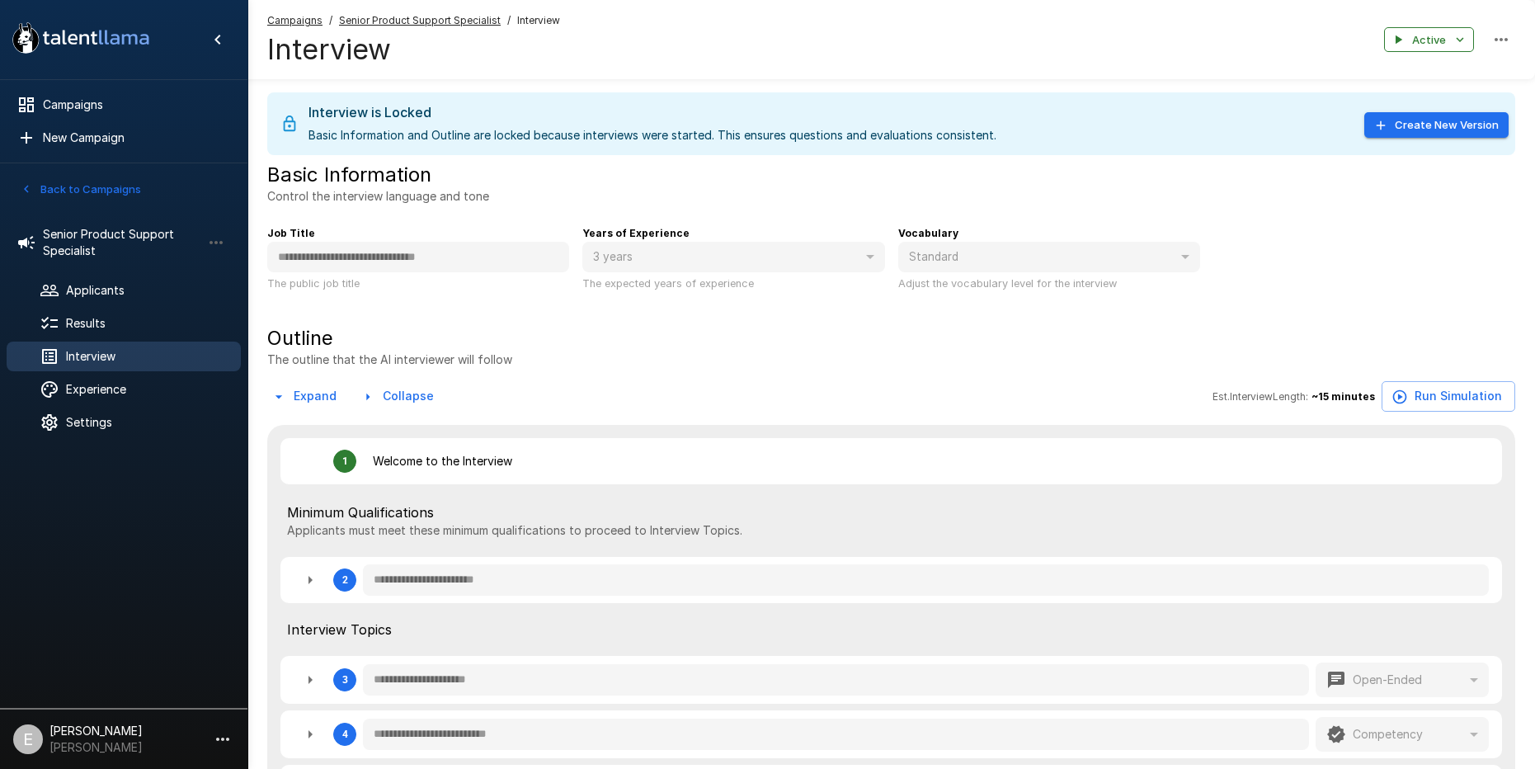
type textarea "*"
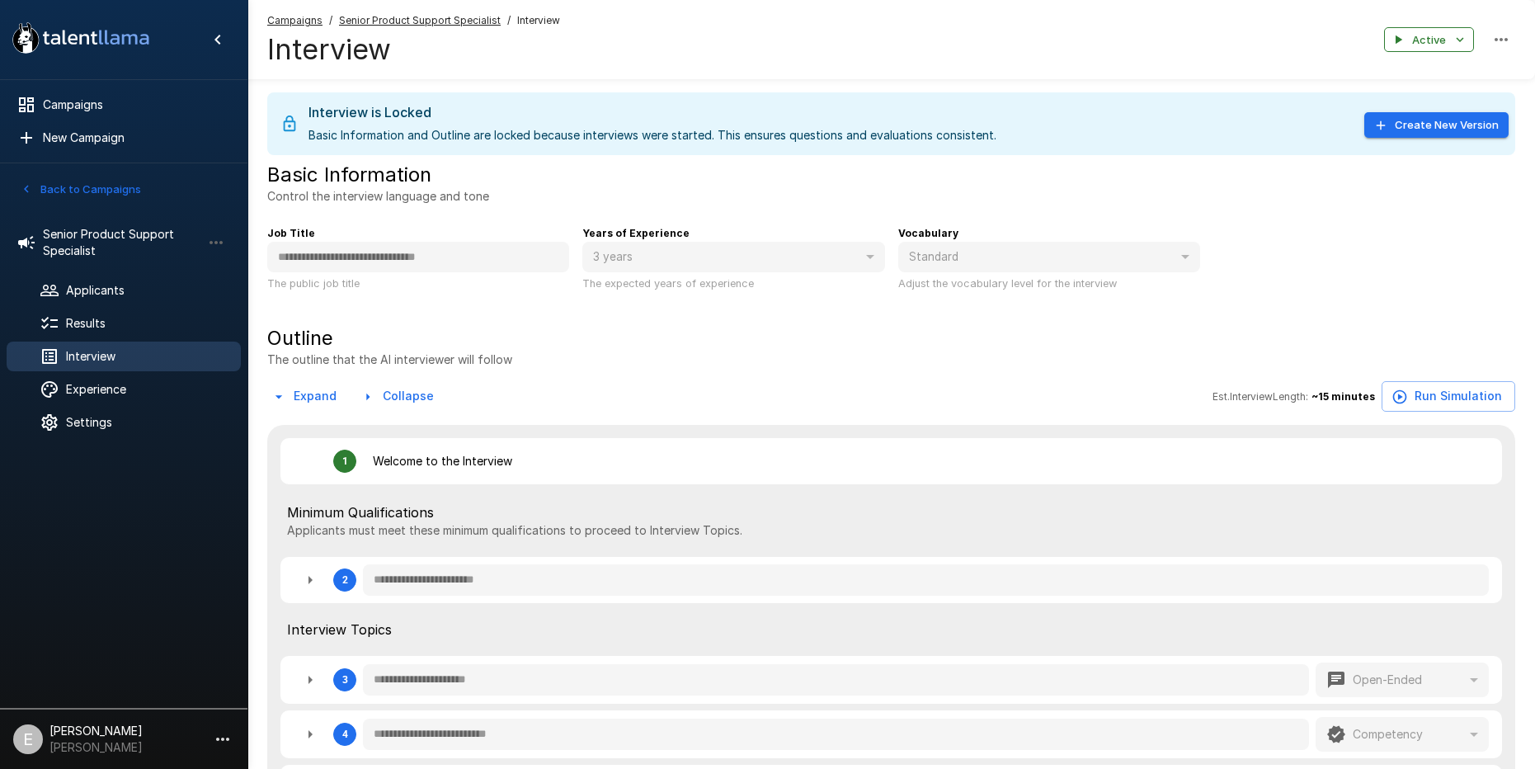
type textarea "*"
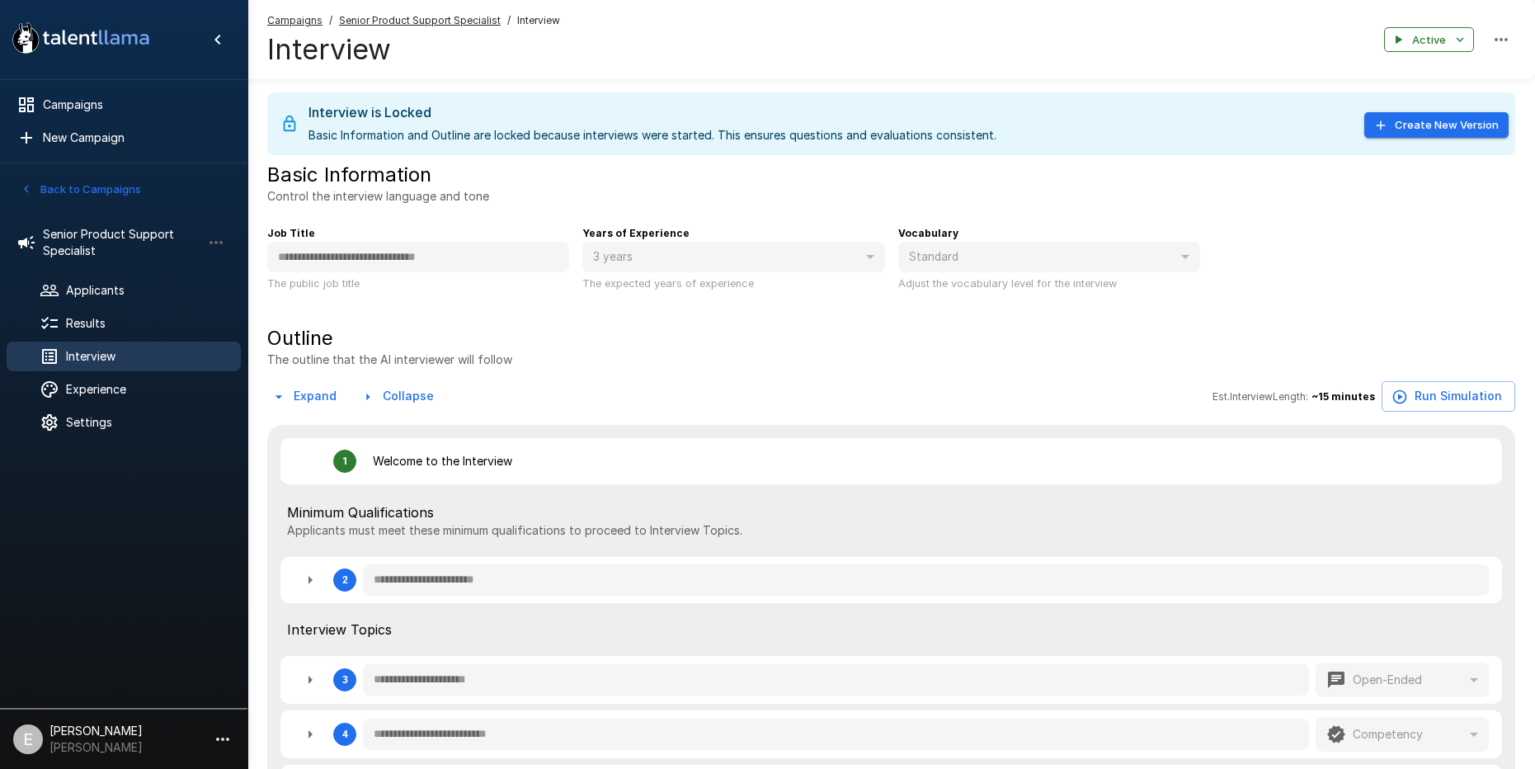
type textarea "*"
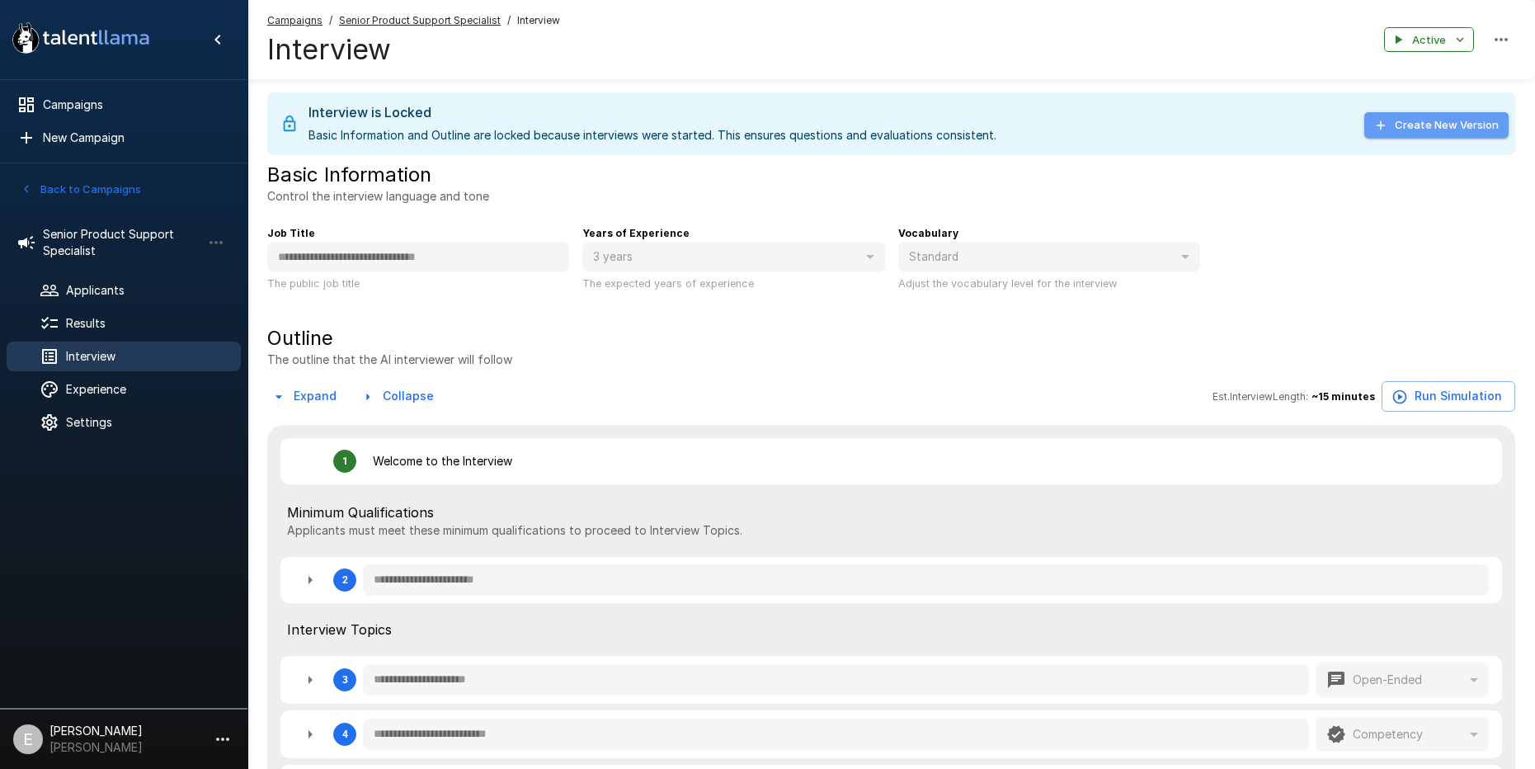
click at [1421, 116] on button "Create New Version" at bounding box center [1437, 125] width 144 height 26
type textarea "*"
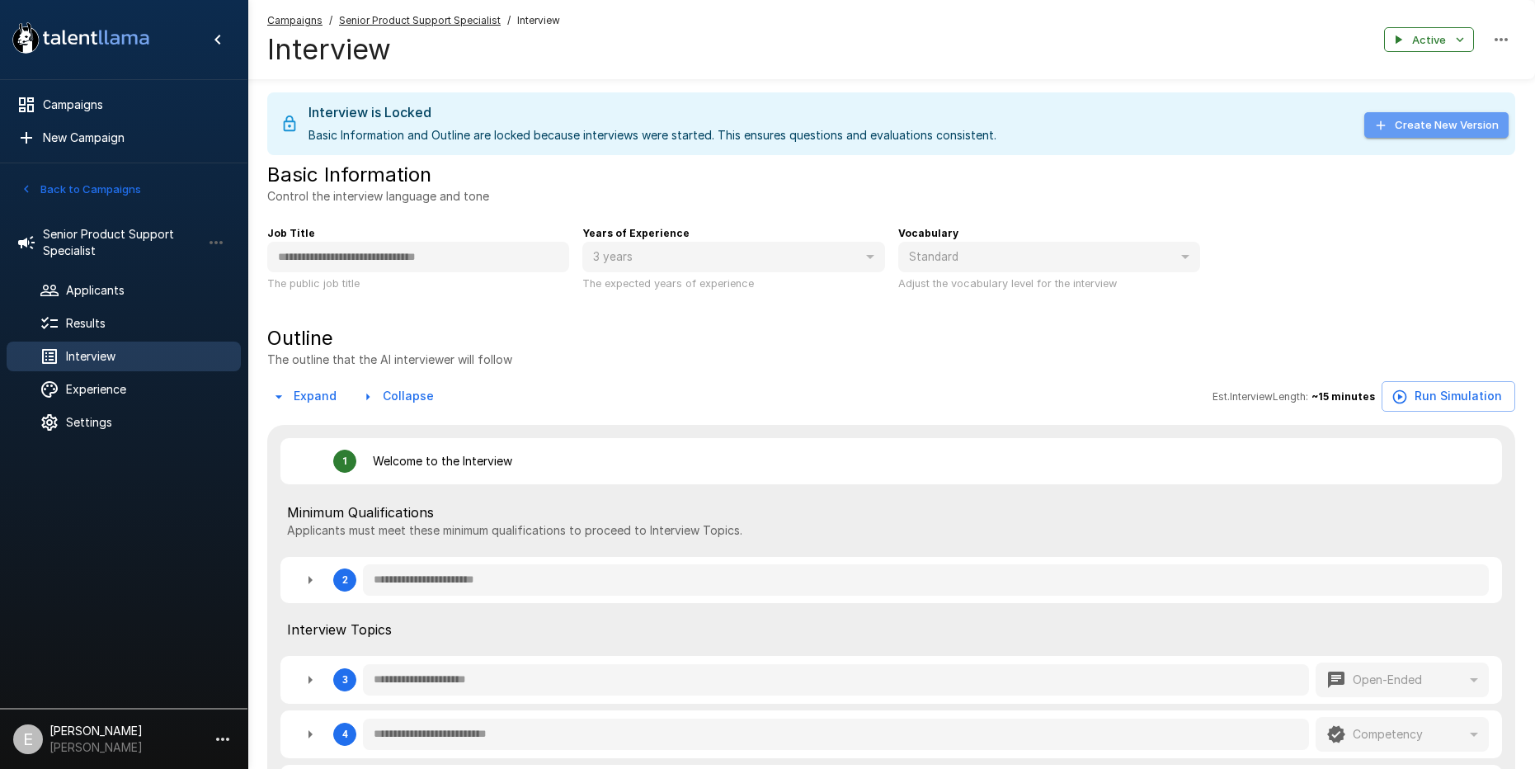
type textarea "*"
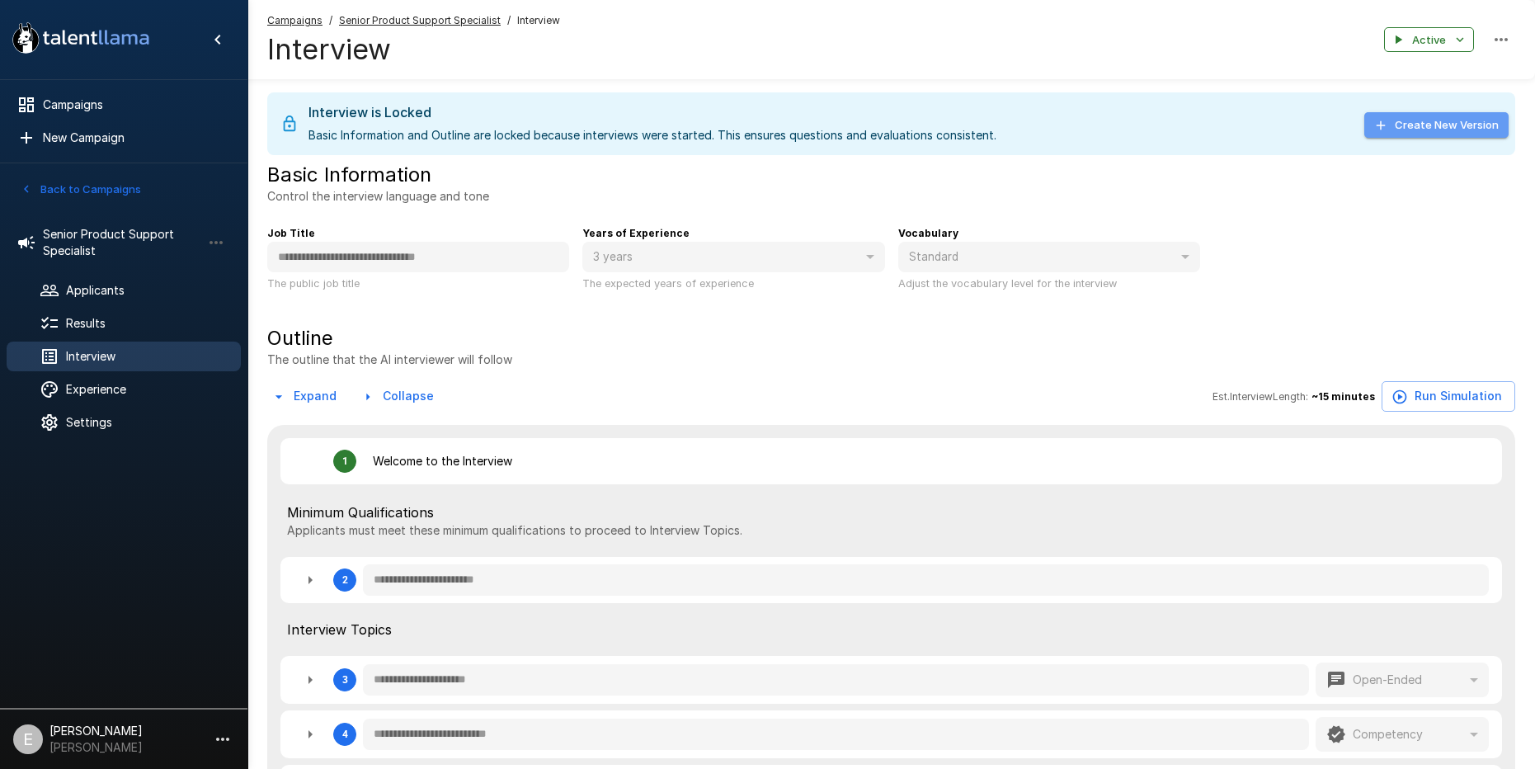
type textarea "*"
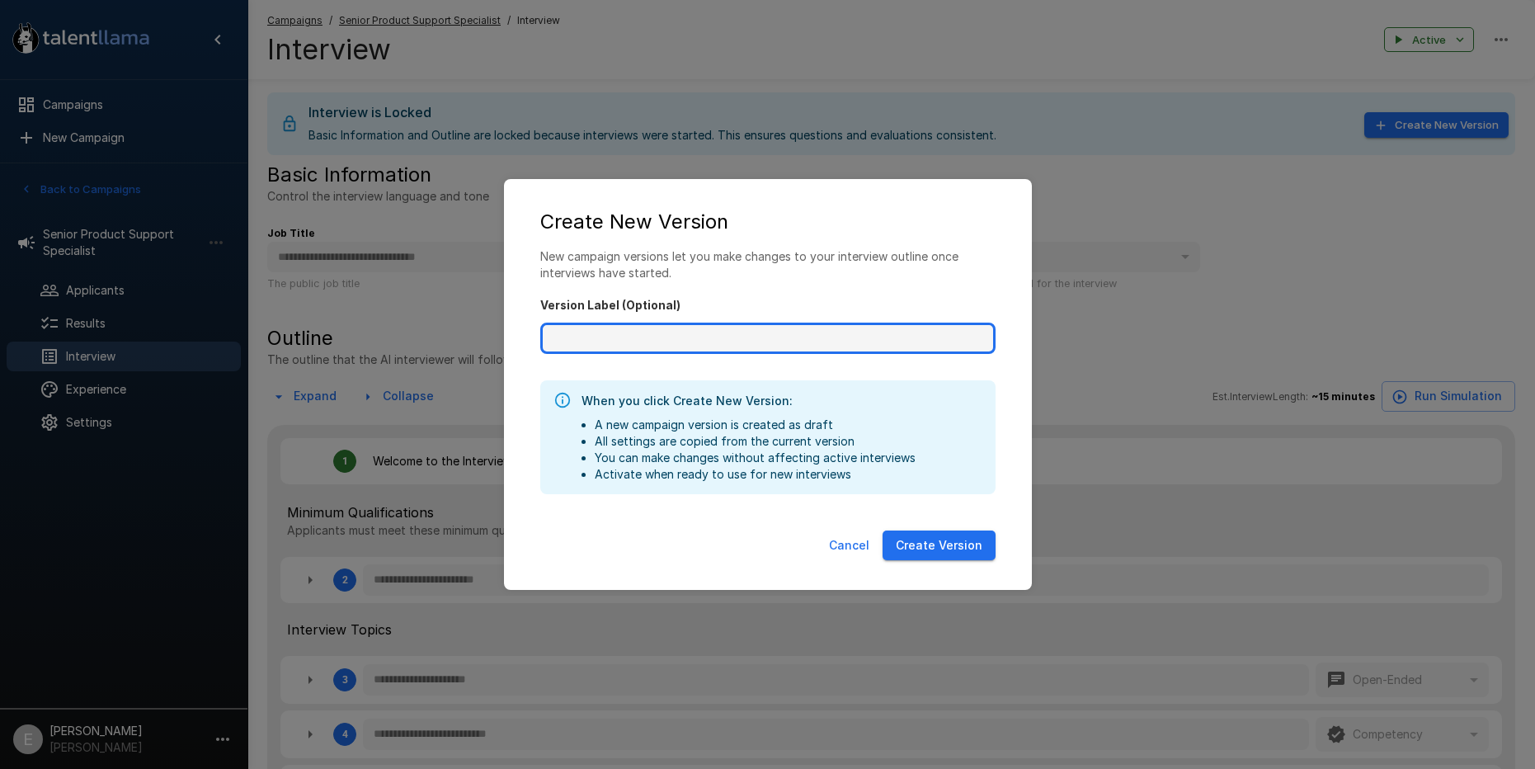
click at [696, 343] on input "Version Label (Optional)" at bounding box center [767, 338] width 455 height 31
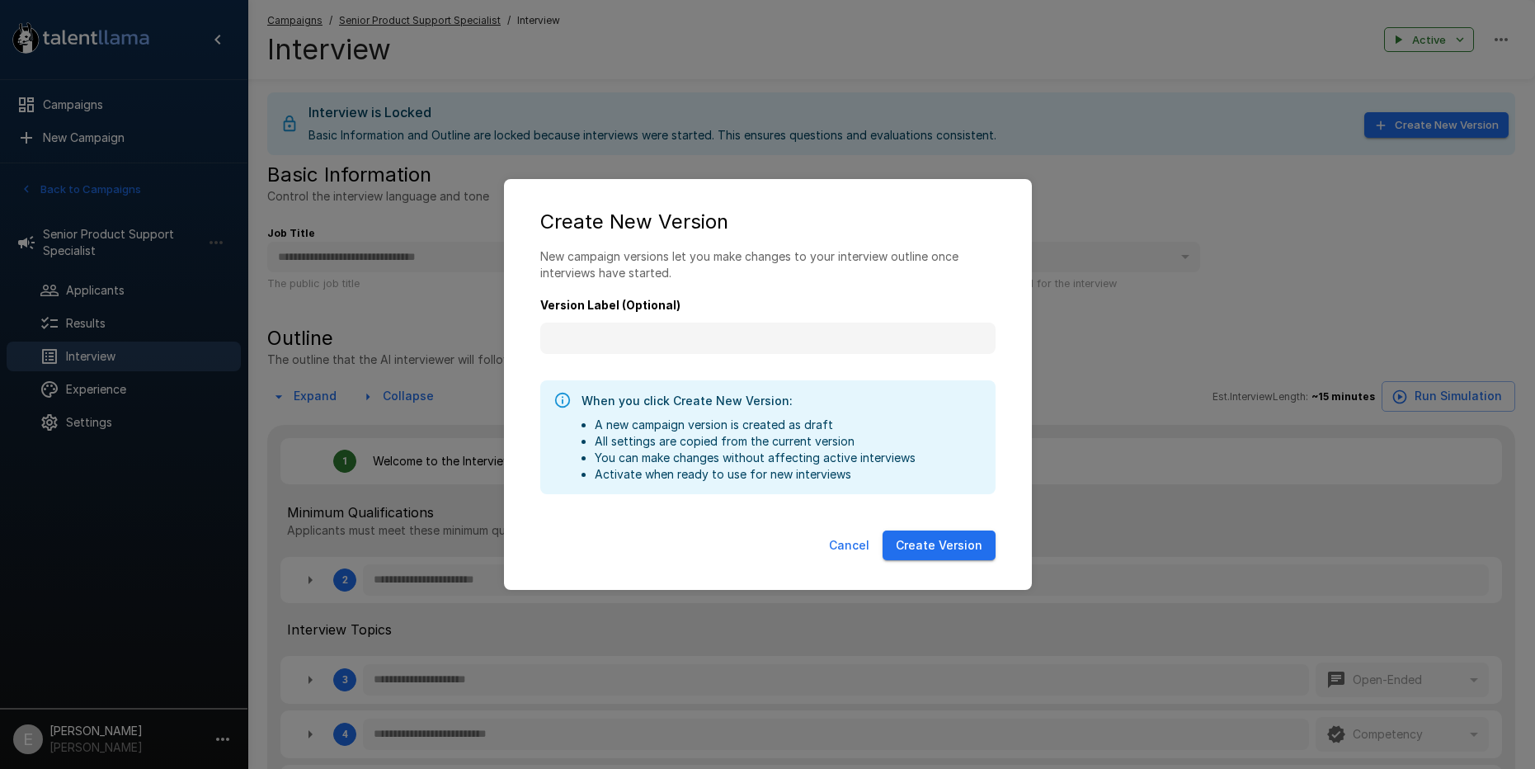
click at [842, 552] on button "Cancel" at bounding box center [850, 546] width 54 height 31
type textarea "*"
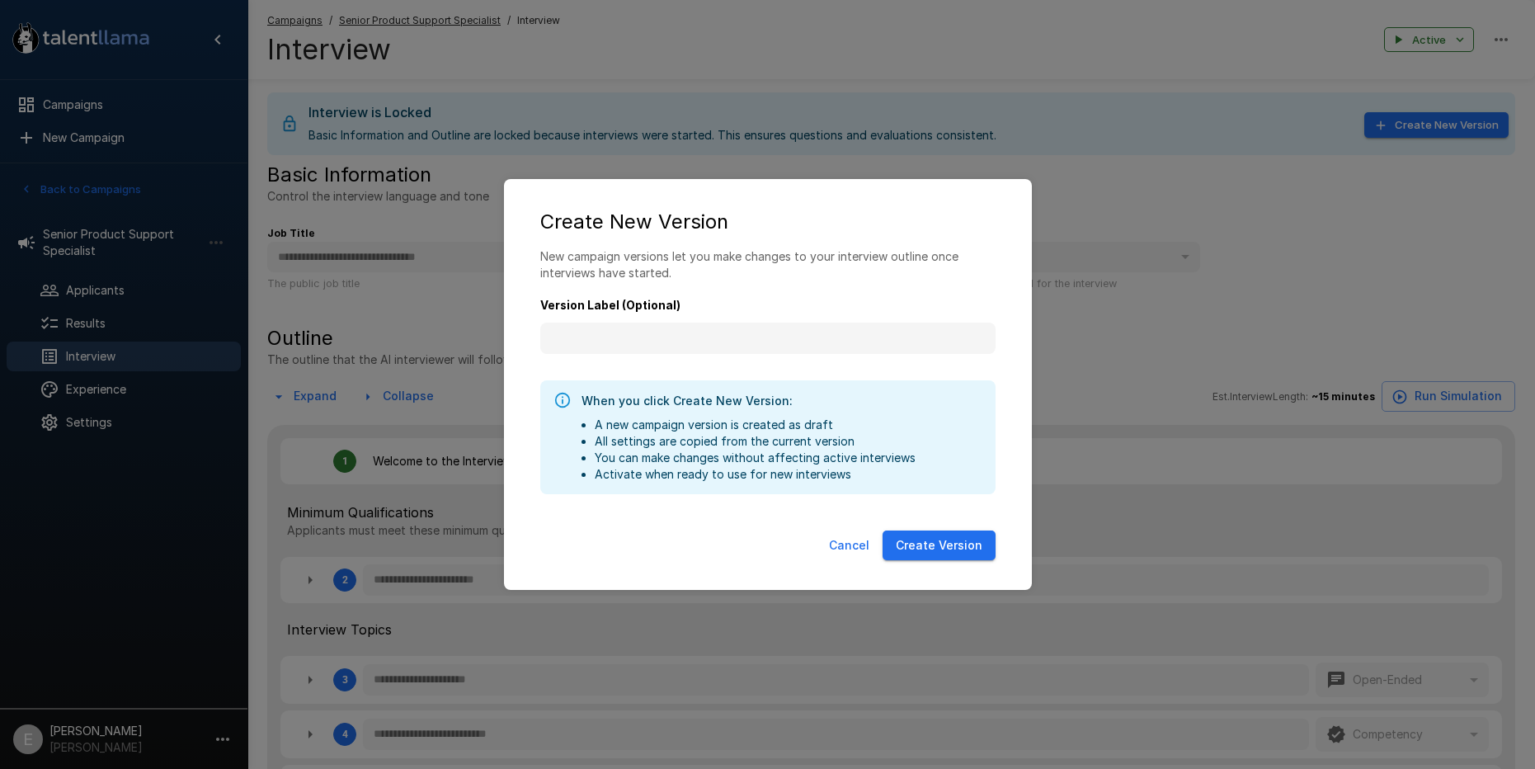
type textarea "*"
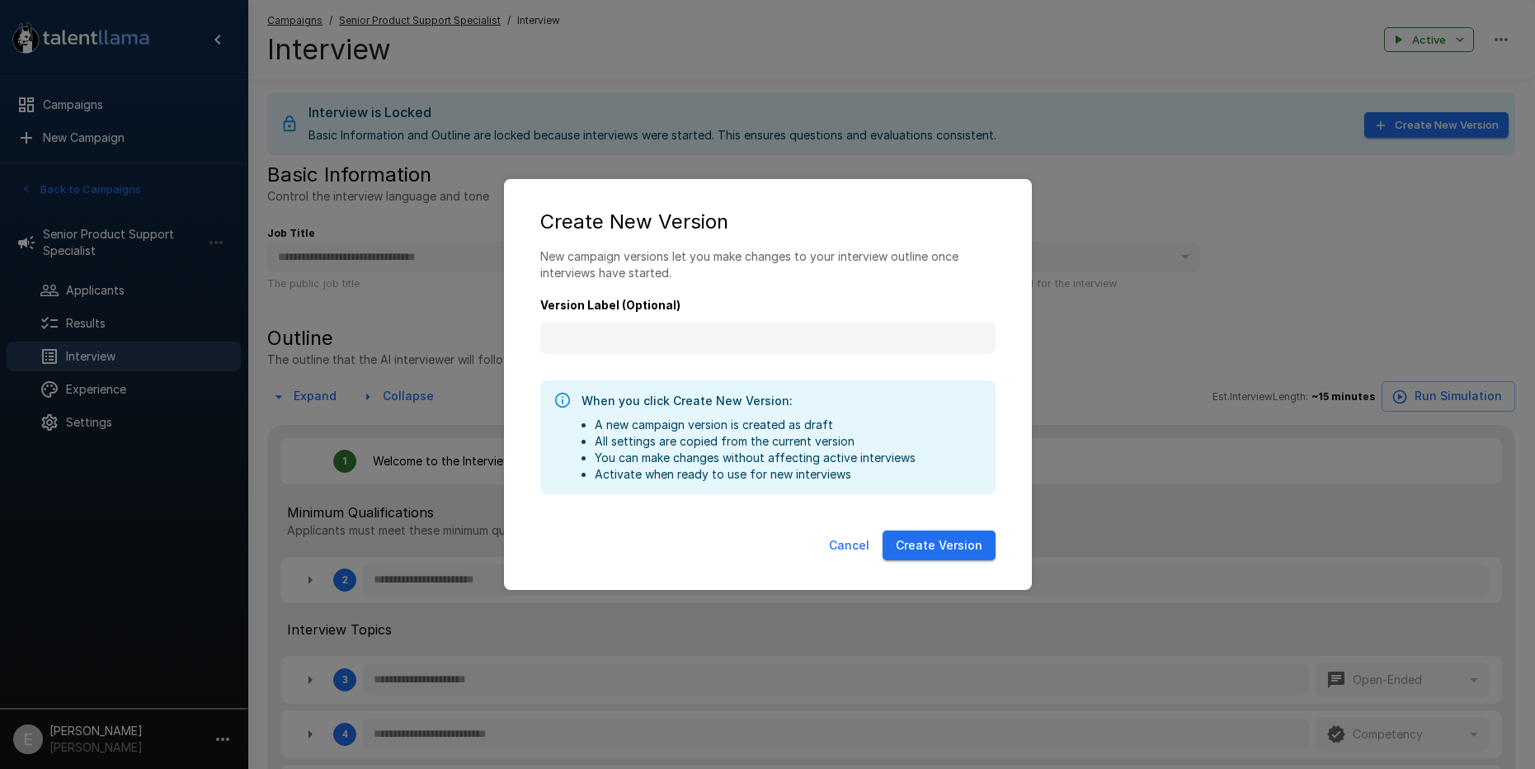
type textarea "*"
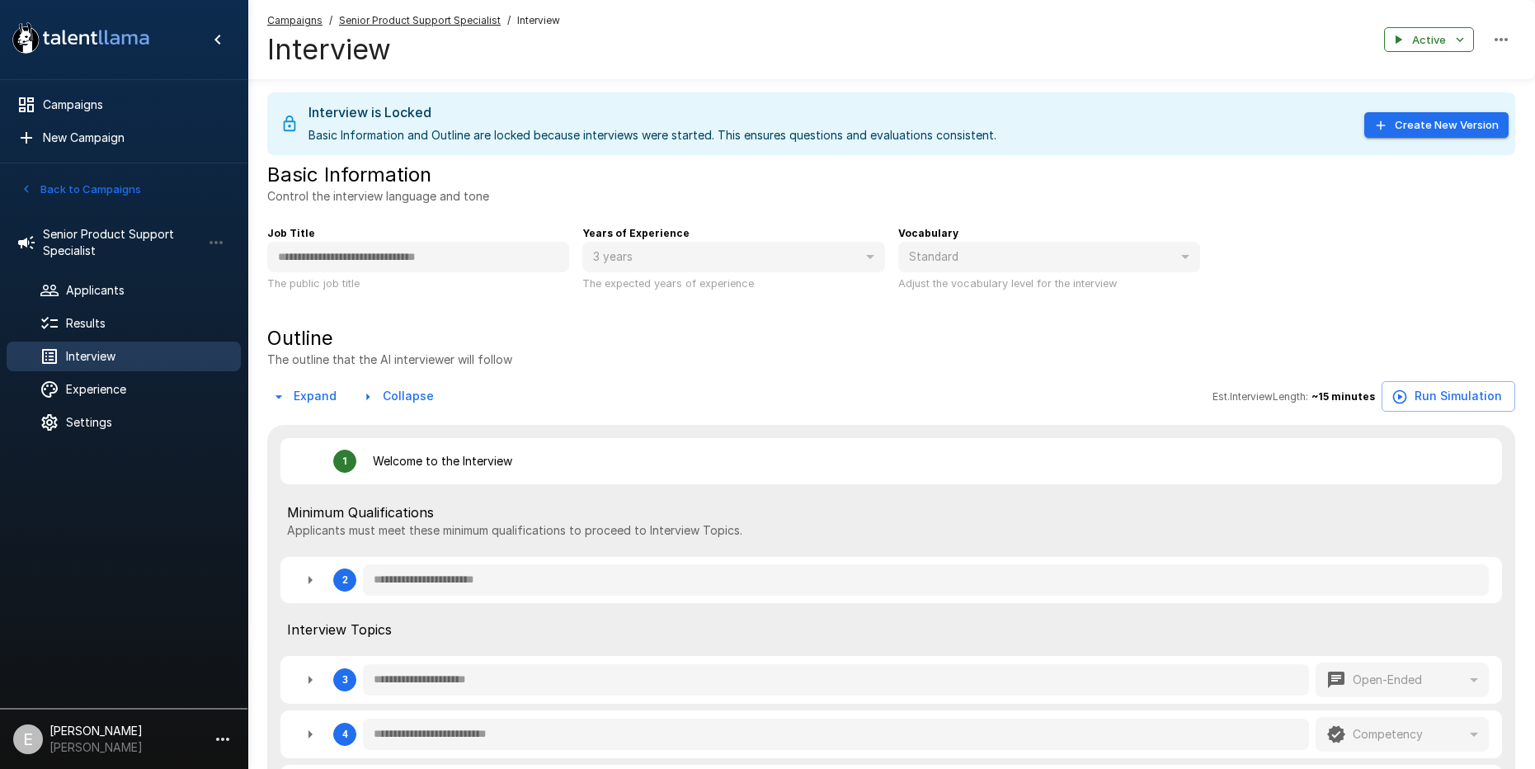
click at [1360, 248] on div "**********" at bounding box center [885, 252] width 1262 height 82
drag, startPoint x: 433, startPoint y: 130, endPoint x: 614, endPoint y: 130, distance: 180.7
click at [614, 130] on div "Interview is Locked Basic Information and Outline are locked because interviews…" at bounding box center [653, 123] width 688 height 53
click at [94, 313] on div "Results" at bounding box center [124, 324] width 234 height 30
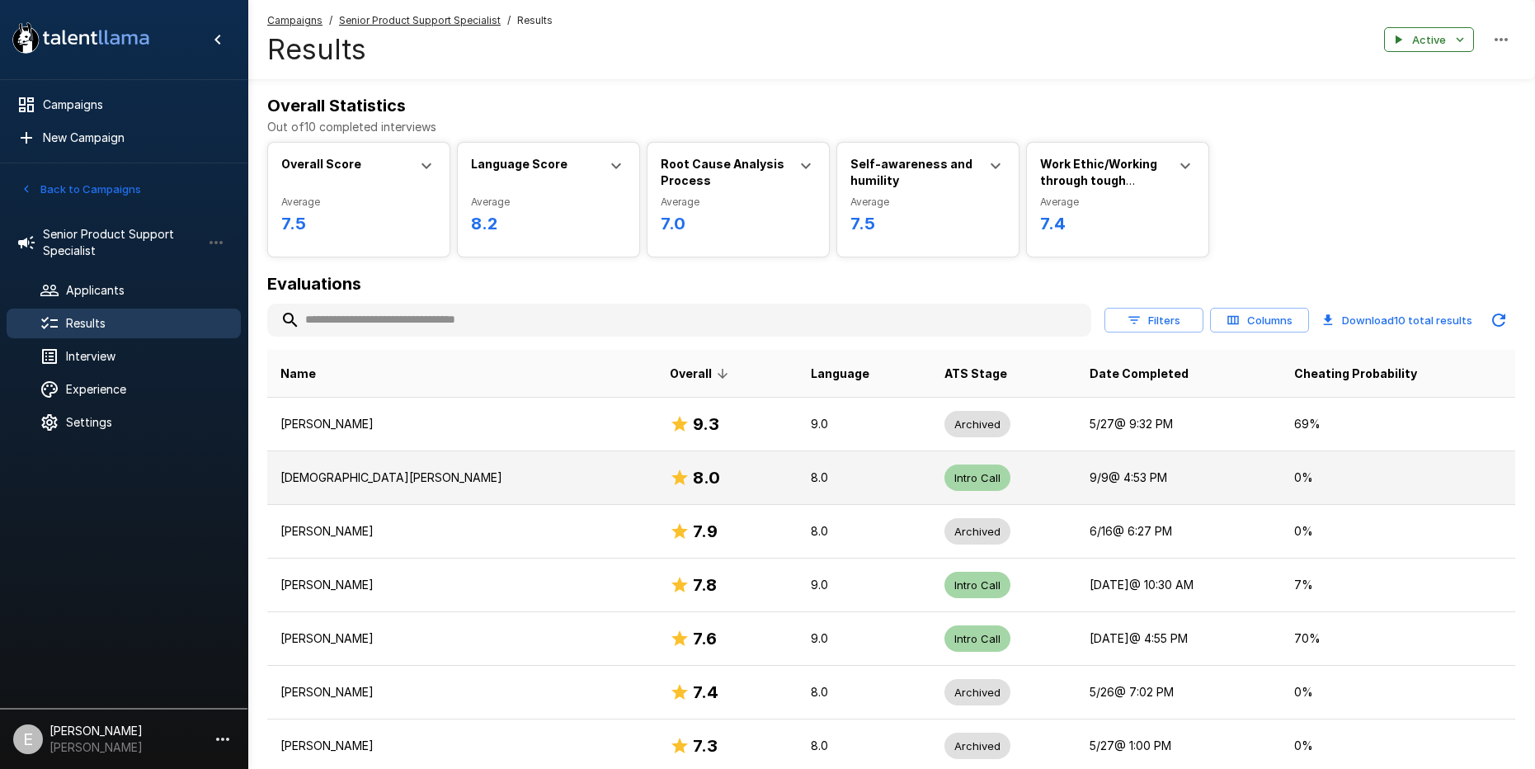
click at [319, 480] on p "[DEMOGRAPHIC_DATA][PERSON_NAME]" at bounding box center [462, 477] width 363 height 17
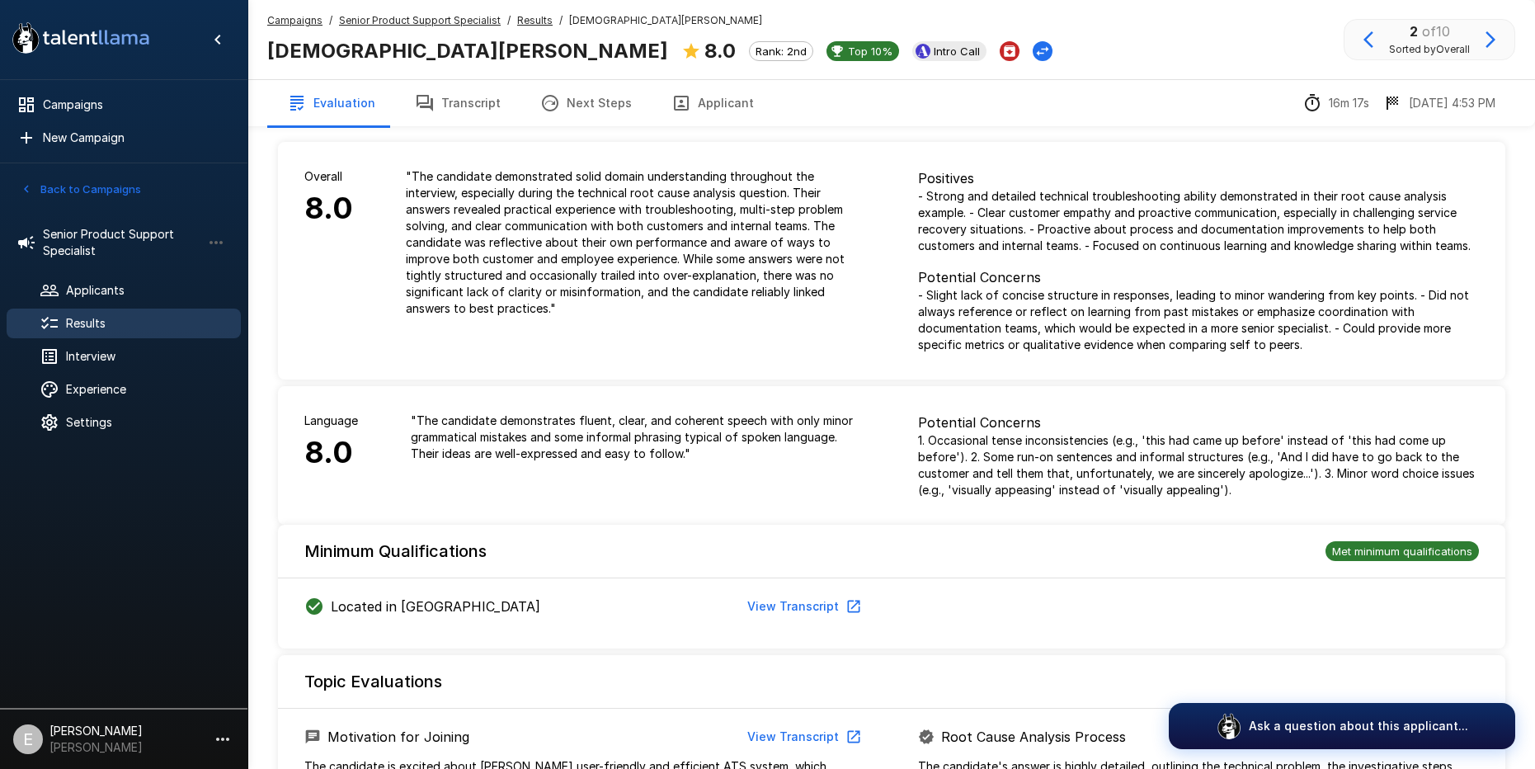
click at [441, 97] on button "Transcript" at bounding box center [457, 103] width 125 height 46
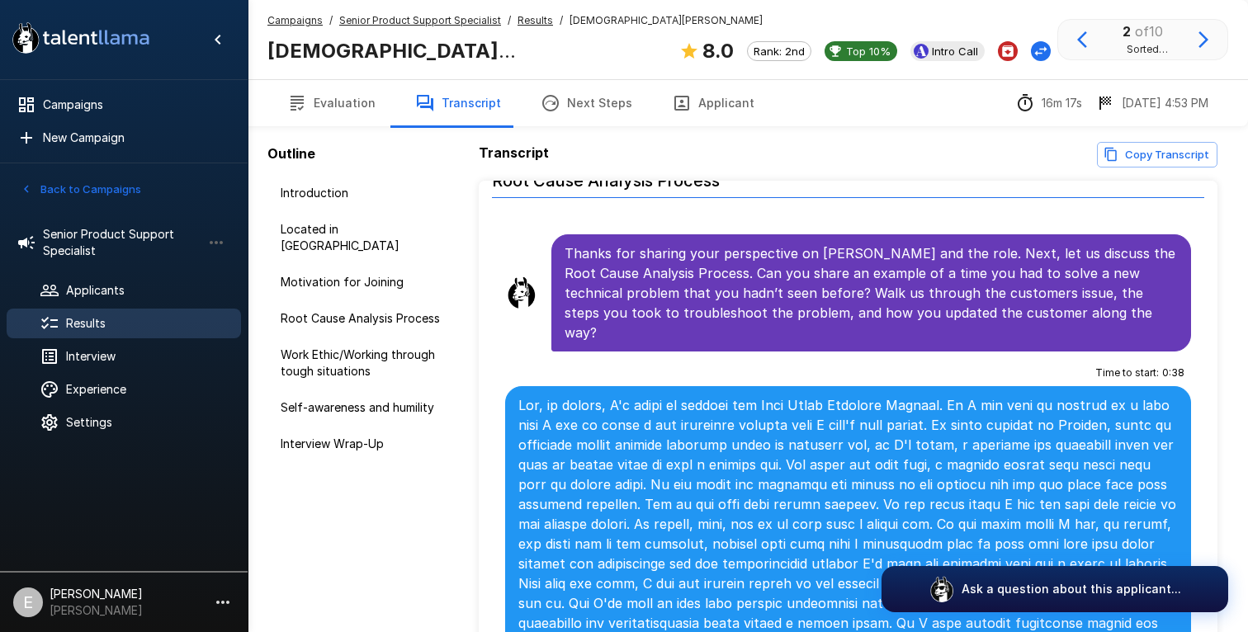
scroll to position [1318, 0]
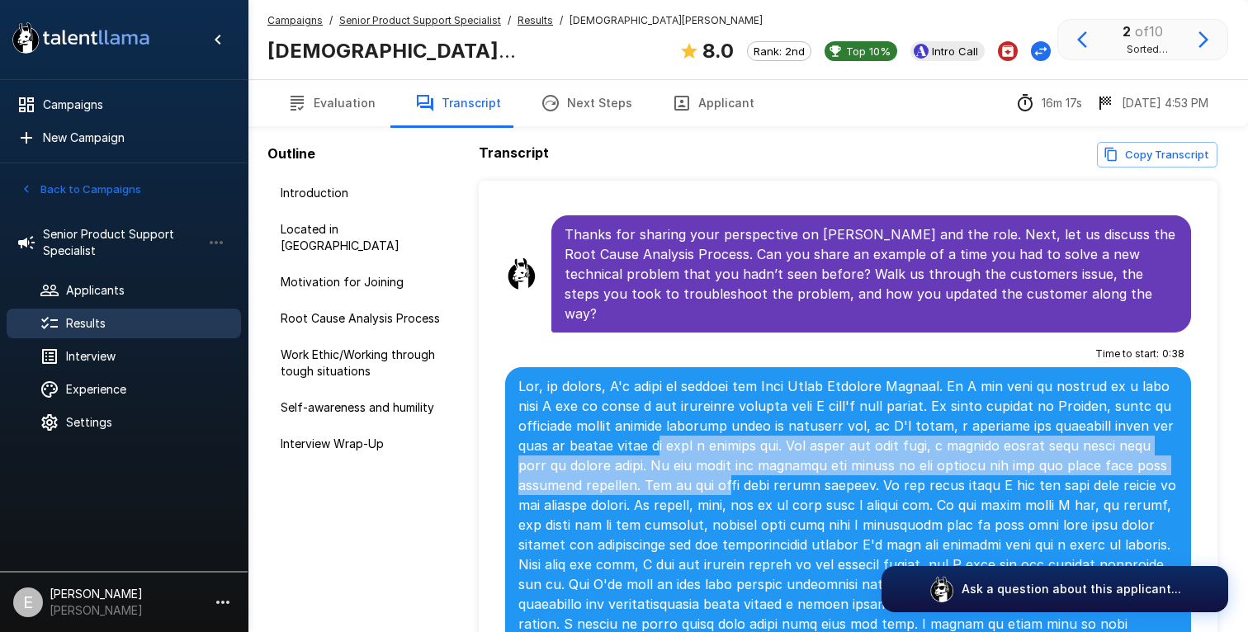
drag, startPoint x: 713, startPoint y: 432, endPoint x: 718, endPoint y: 469, distance: 38.3
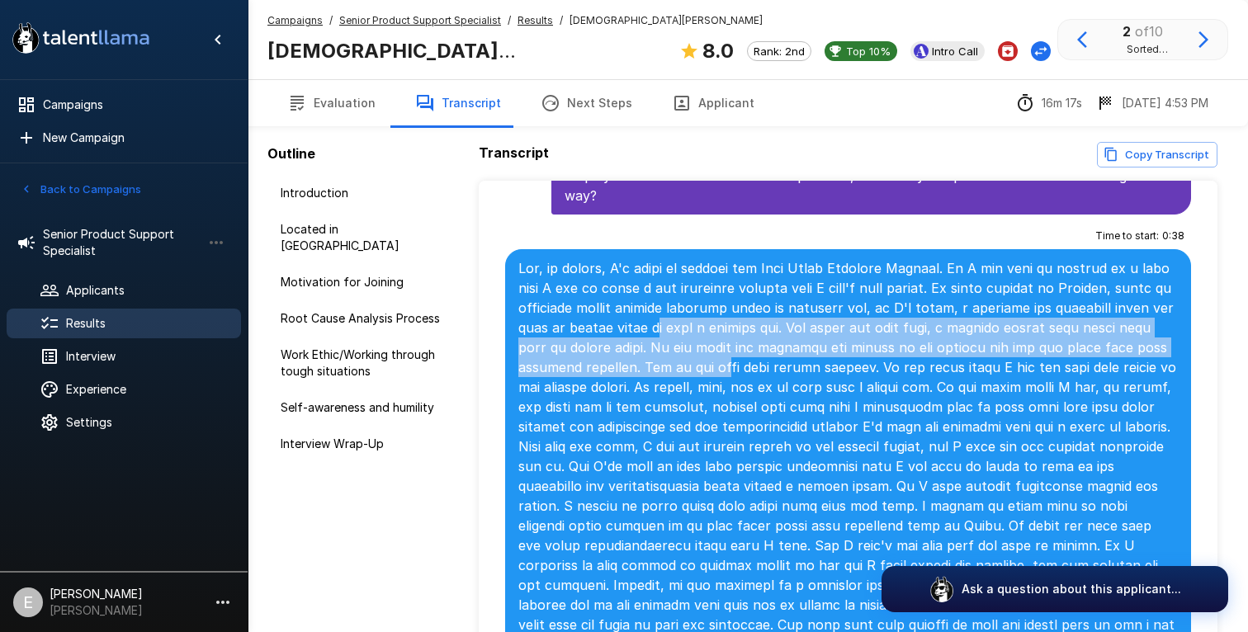
scroll to position [1455, 0]
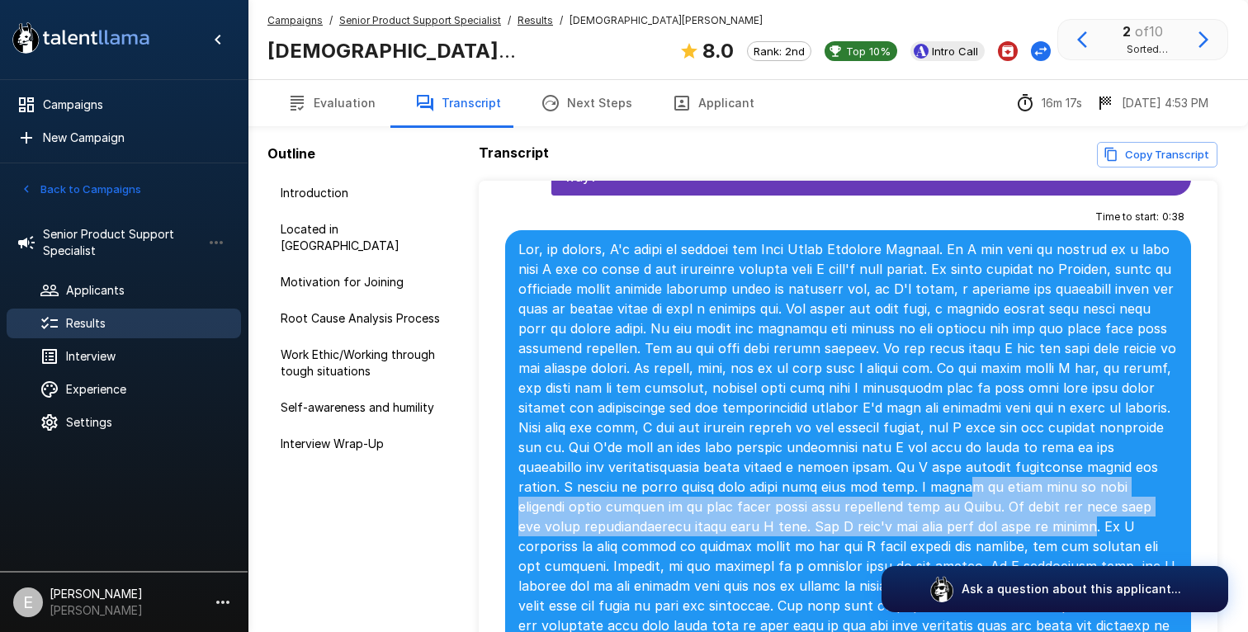
drag, startPoint x: 832, startPoint y: 474, endPoint x: 830, endPoint y: 501, distance: 27.3
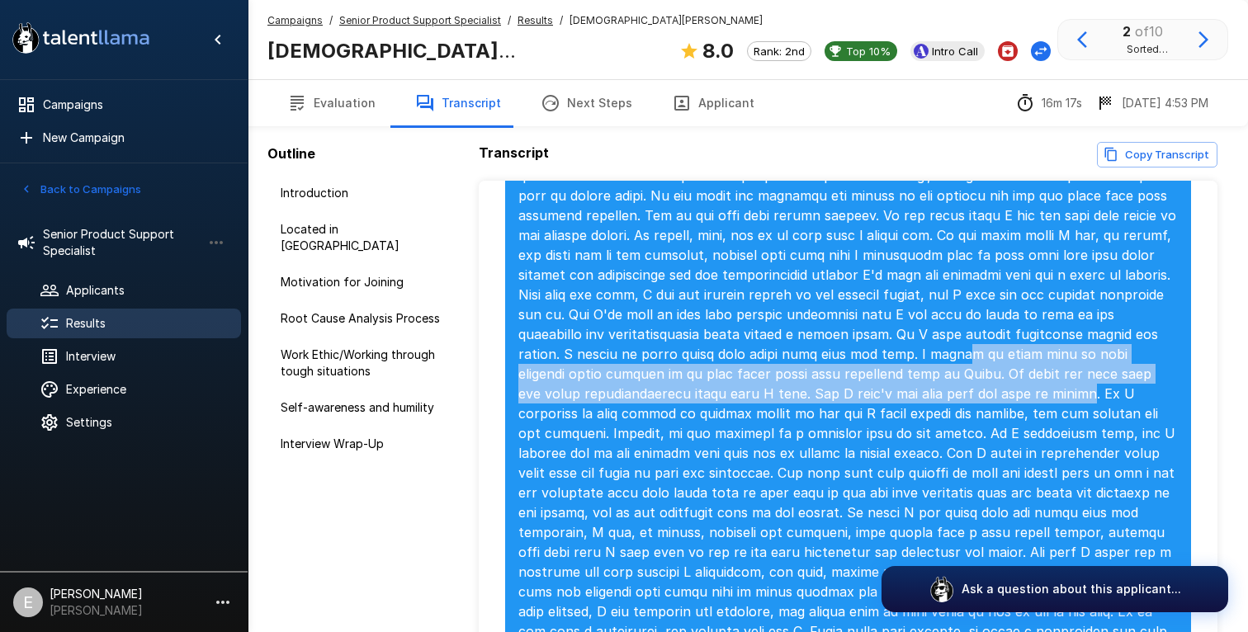
scroll to position [1608, 0]
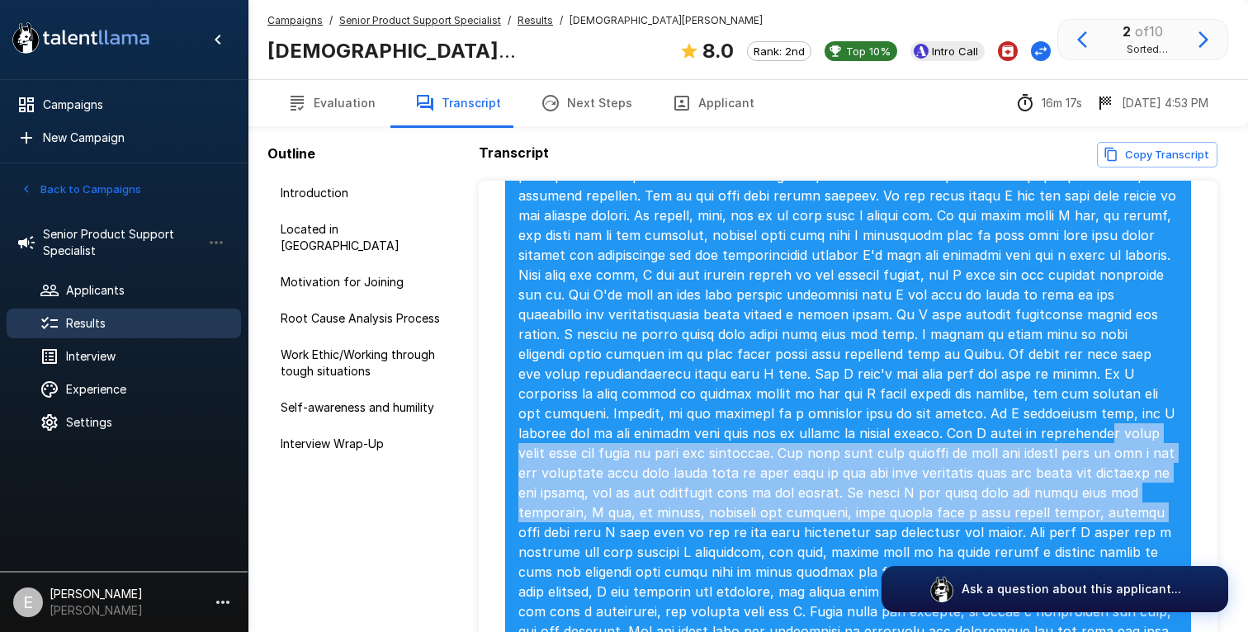
drag, startPoint x: 773, startPoint y: 403, endPoint x: 772, endPoint y: 498, distance: 94.1
click at [772, 498] on p at bounding box center [847, 532] width 659 height 891
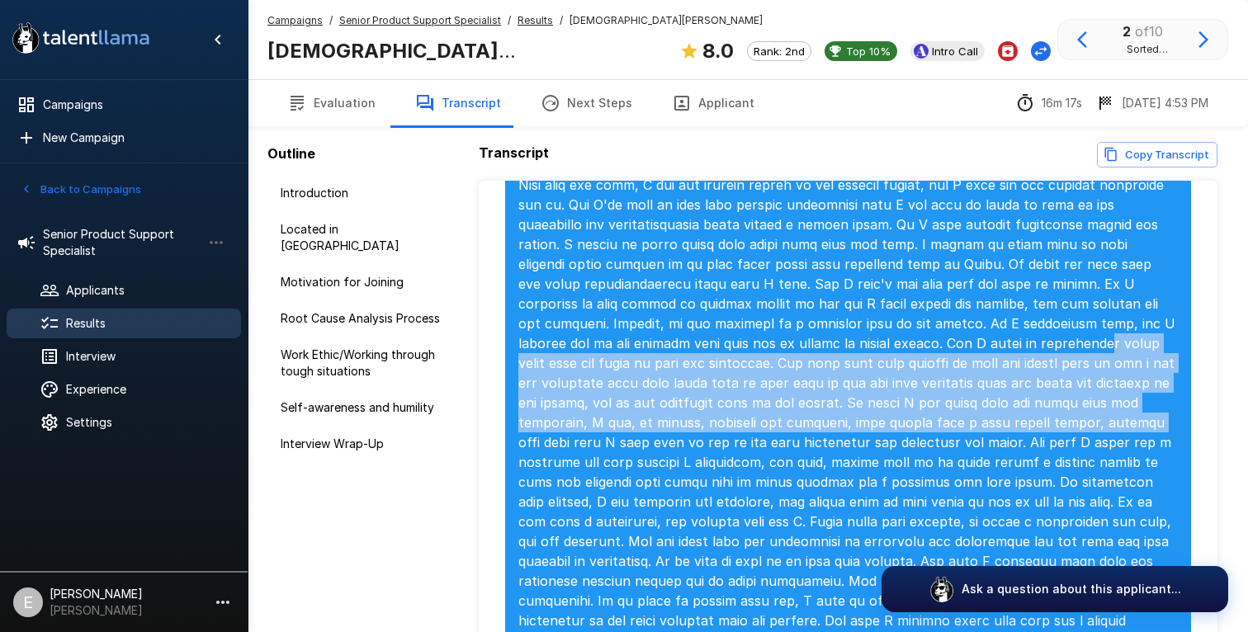
scroll to position [1696, 0]
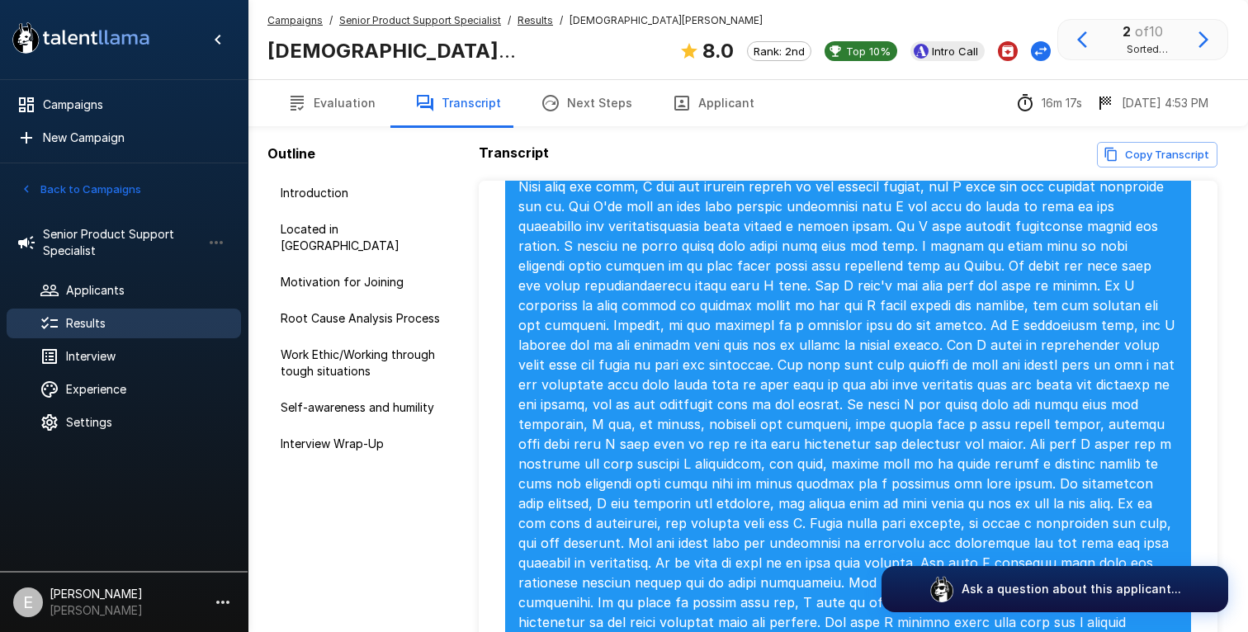
click at [801, 420] on p at bounding box center [847, 443] width 659 height 891
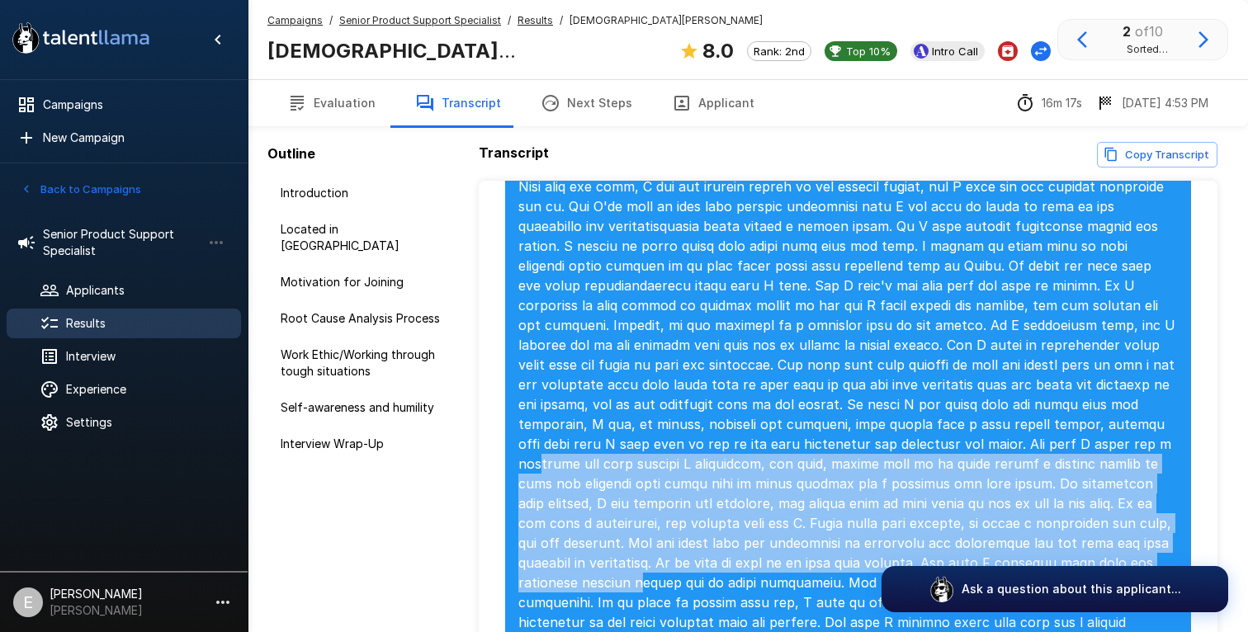
drag, startPoint x: 801, startPoint y: 420, endPoint x: 828, endPoint y: 540, distance: 122.7
click at [828, 540] on p at bounding box center [847, 443] width 659 height 891
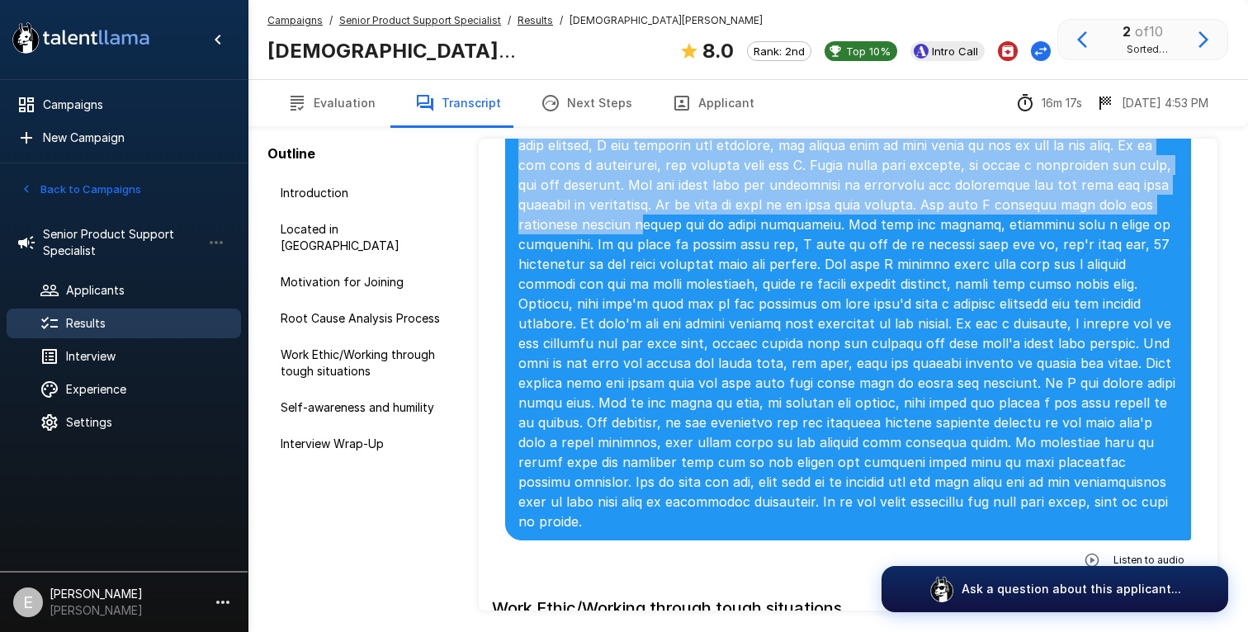
scroll to position [52, 0]
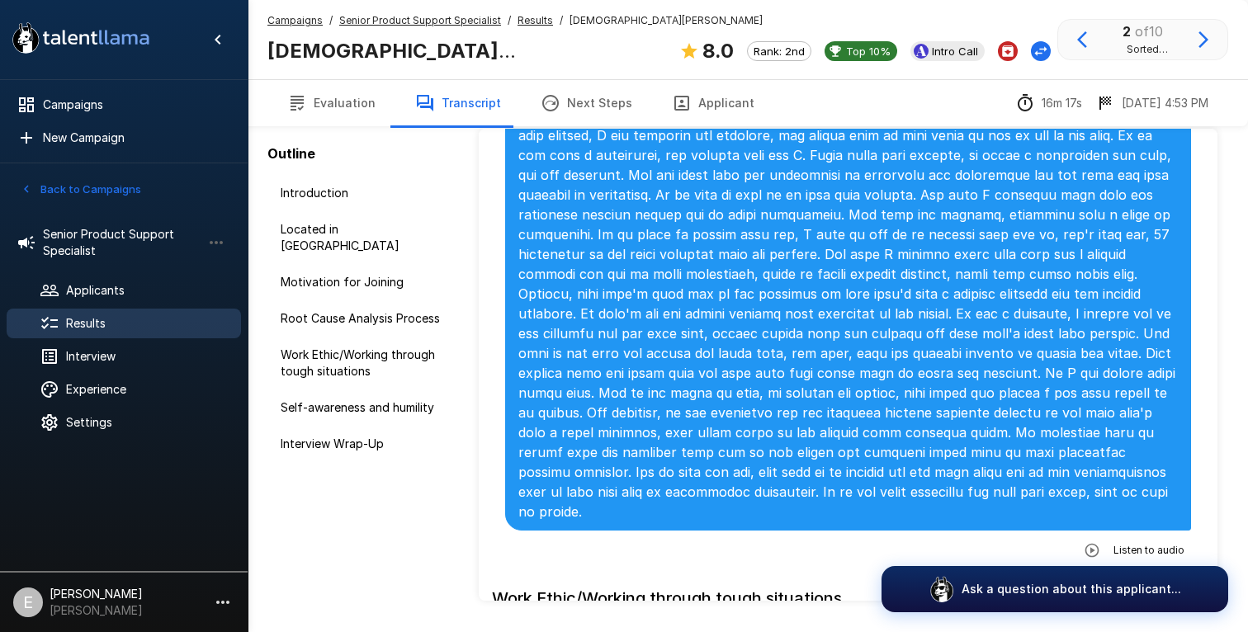
click at [850, 333] on p at bounding box center [847, 75] width 659 height 891
click at [1092, 542] on icon "button" at bounding box center [1091, 550] width 17 height 17
click at [1021, 544] on icon "button" at bounding box center [1024, 552] width 17 height 17
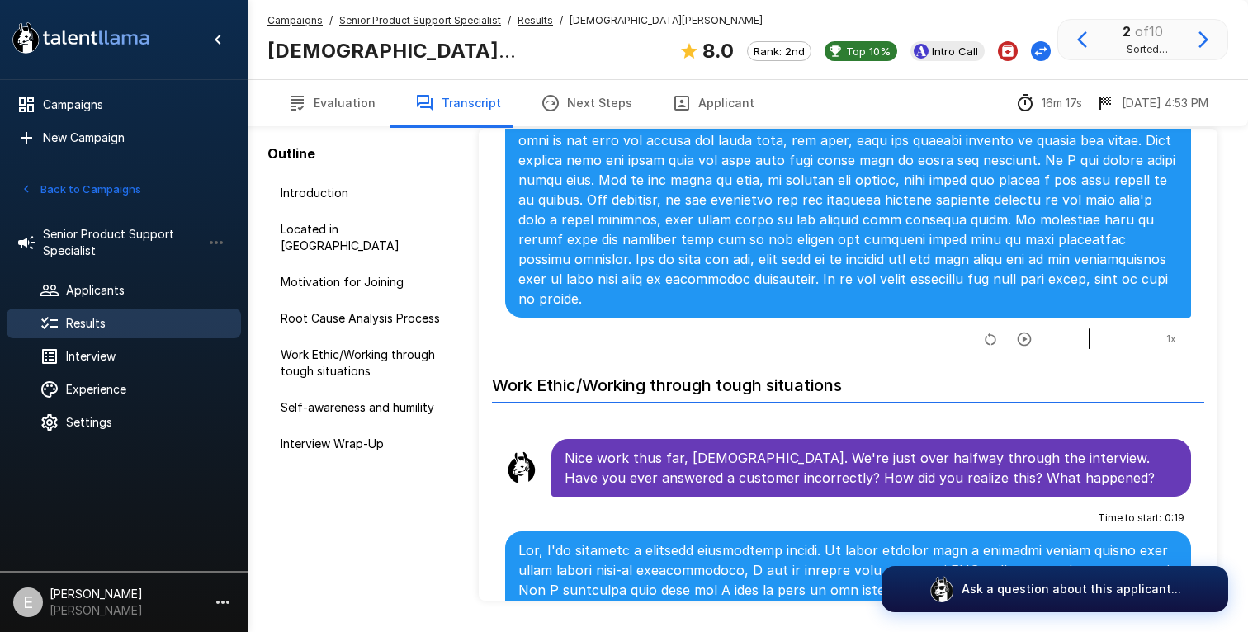
scroll to position [2357, 0]
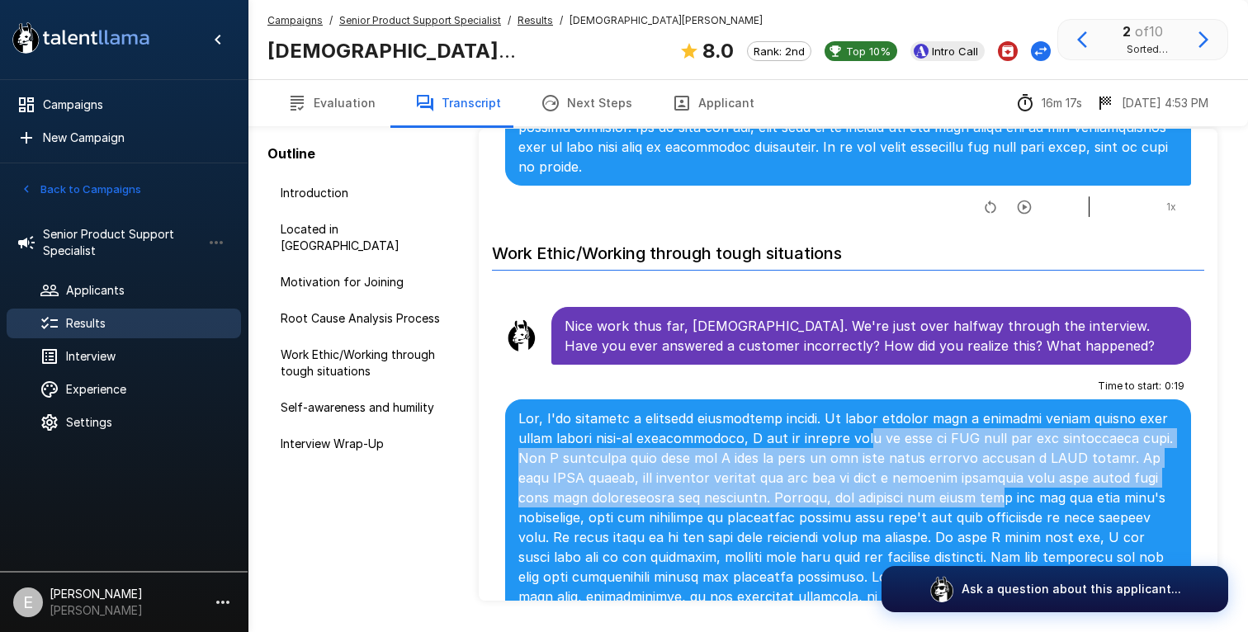
drag, startPoint x: 856, startPoint y: 399, endPoint x: 848, endPoint y: 450, distance: 51.8
click at [848, 451] on p at bounding box center [847, 556] width 659 height 297
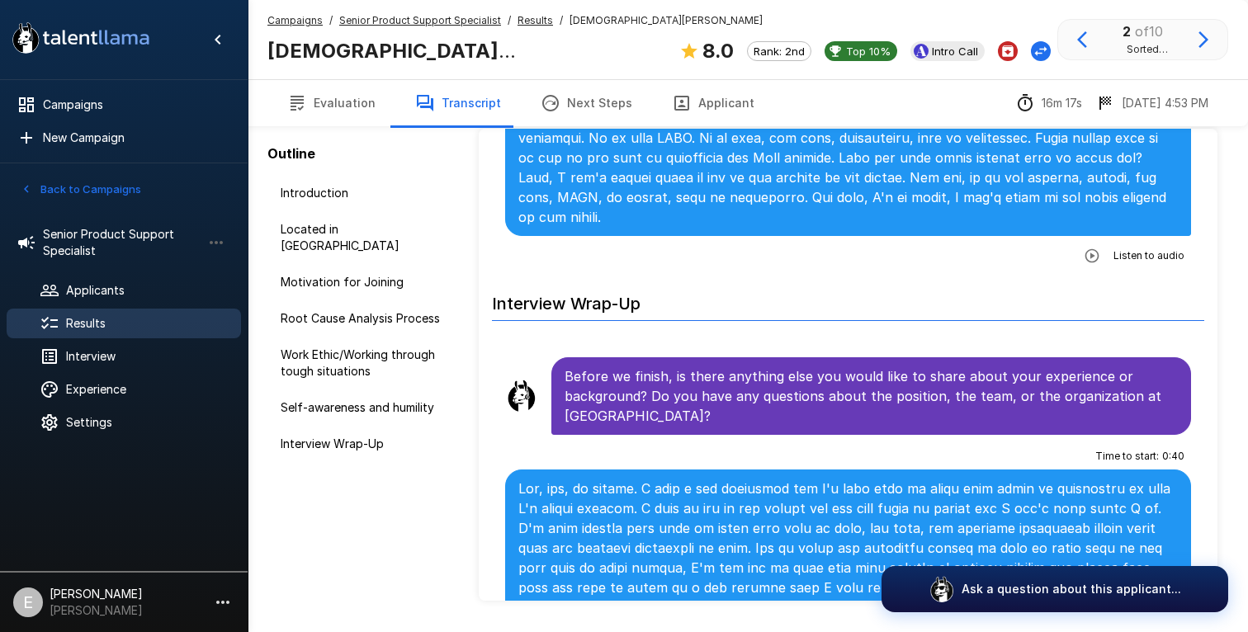
scroll to position [3450, 0]
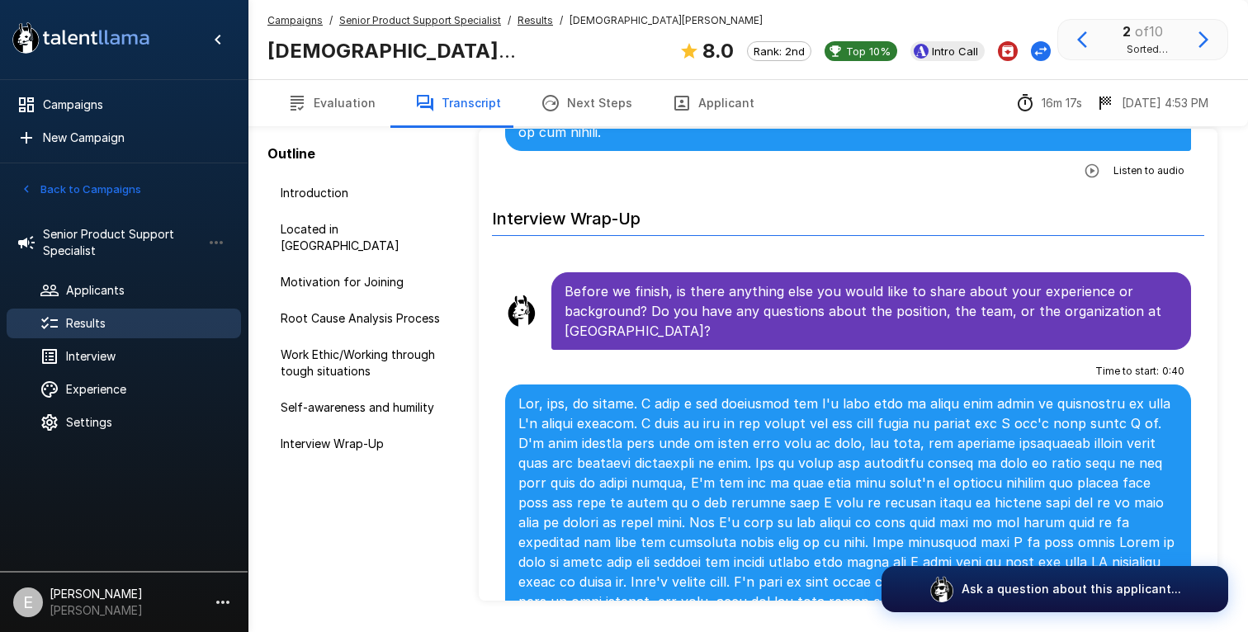
click at [179, 317] on span "Results" at bounding box center [147, 323] width 162 height 17
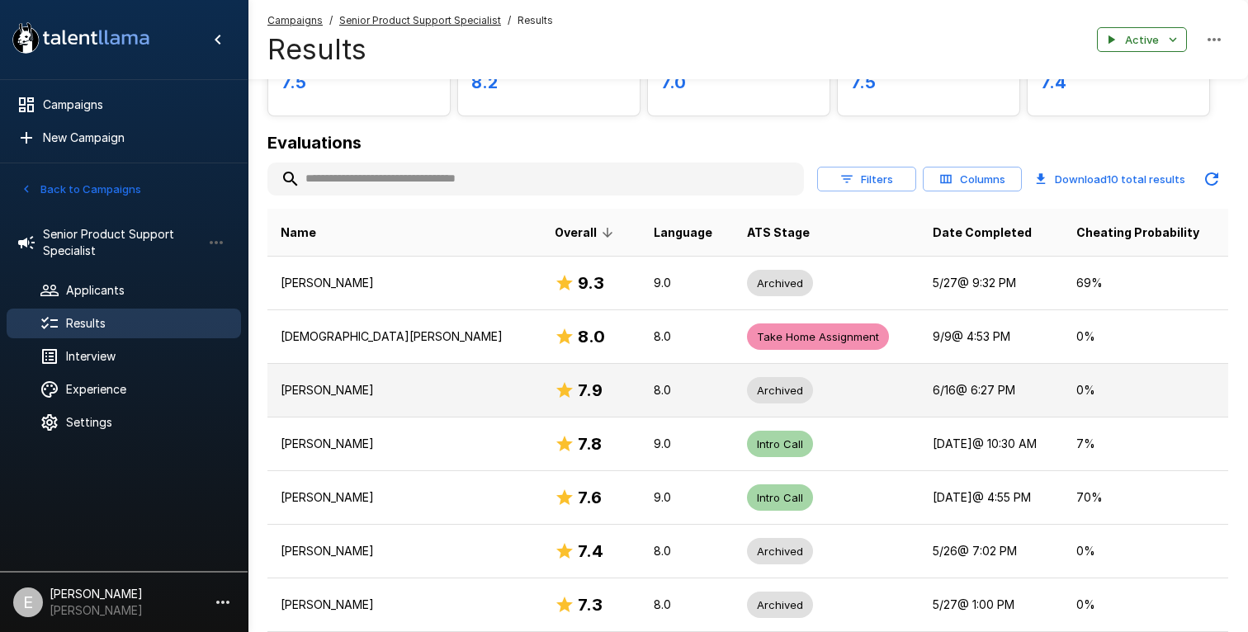
scroll to position [151, 0]
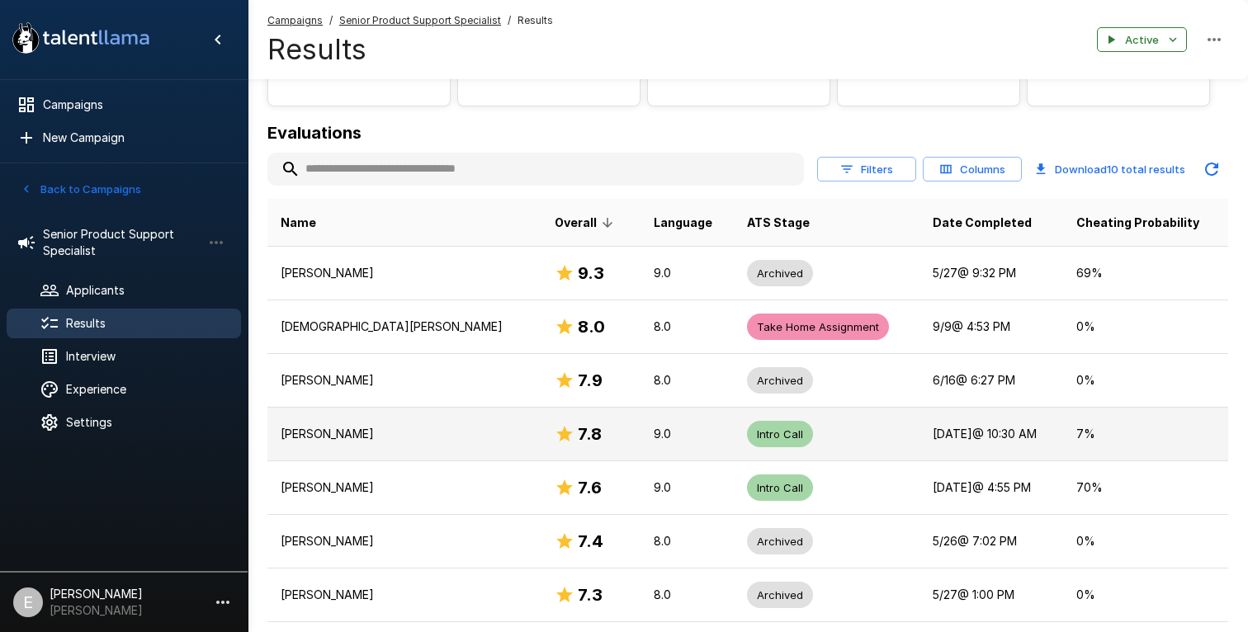
click at [300, 430] on p "[PERSON_NAME]" at bounding box center [405, 434] width 248 height 17
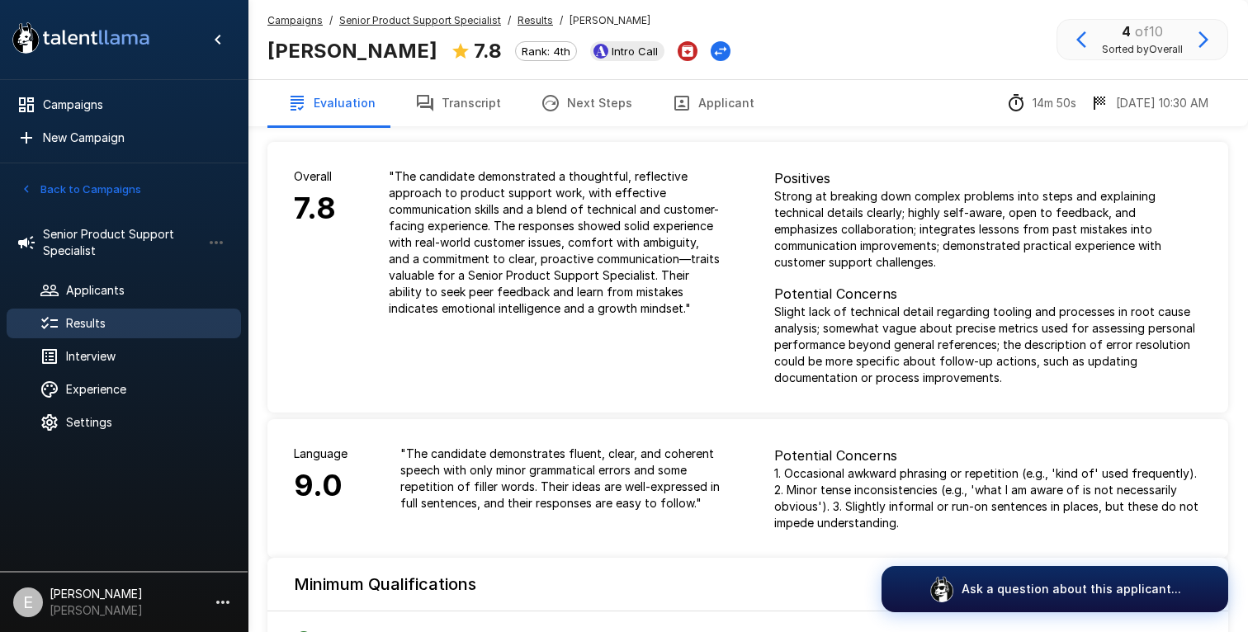
click at [459, 106] on button "Transcript" at bounding box center [457, 103] width 125 height 46
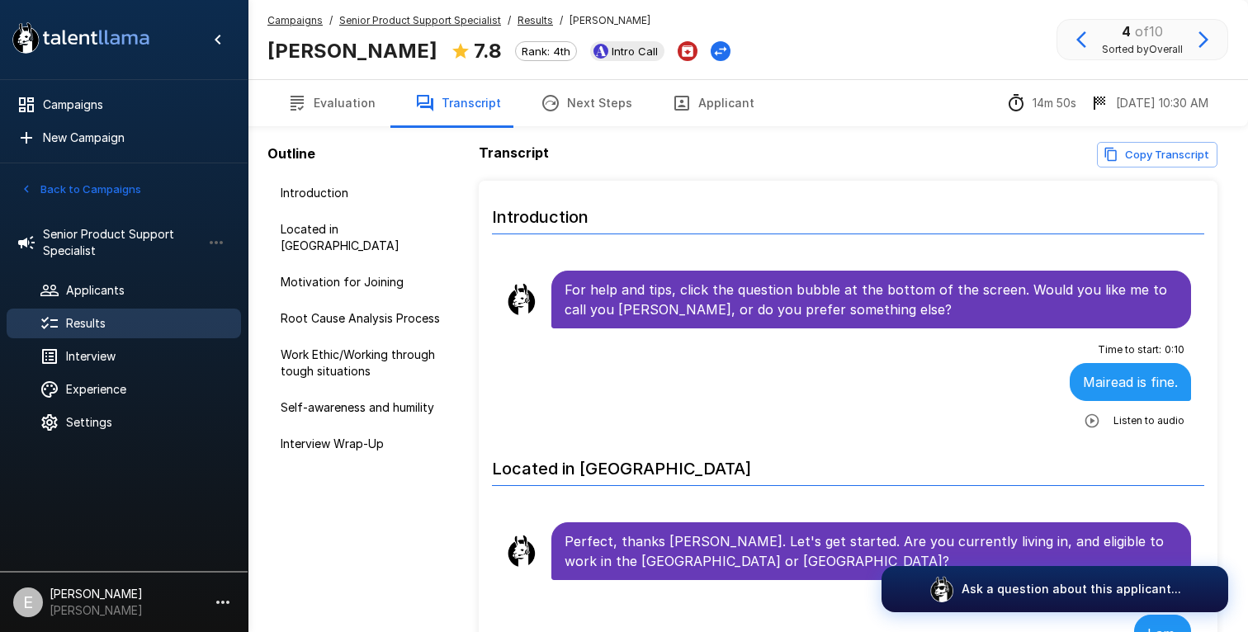
click at [1092, 415] on icon "button" at bounding box center [1092, 420] width 14 height 14
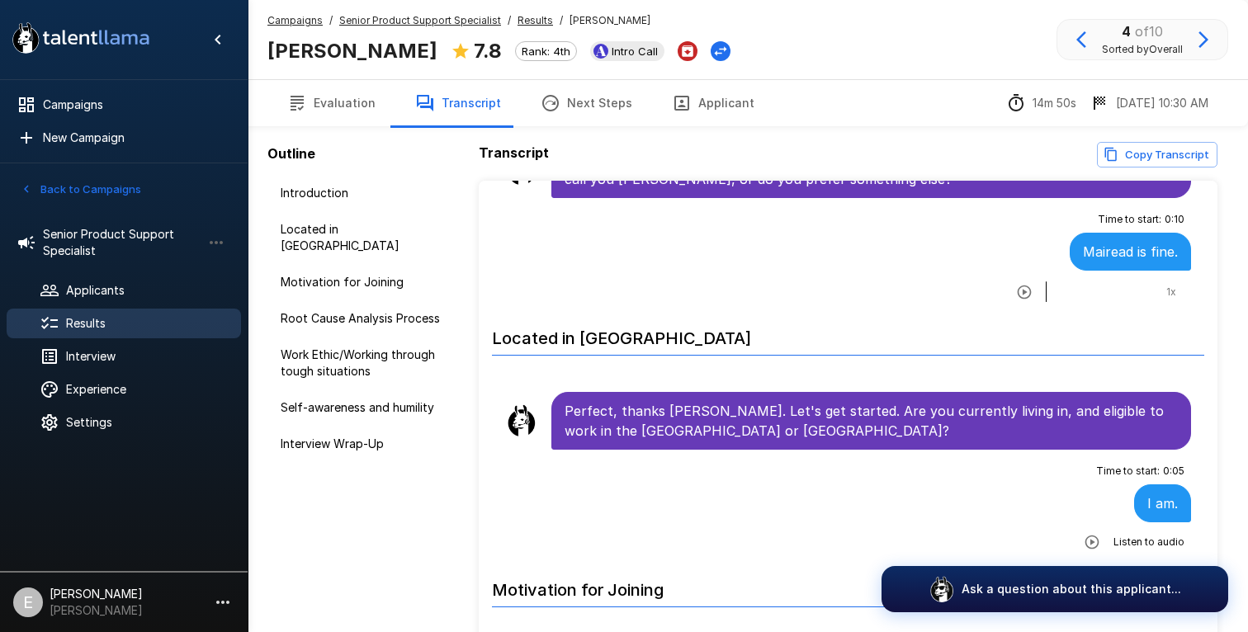
scroll to position [186, 0]
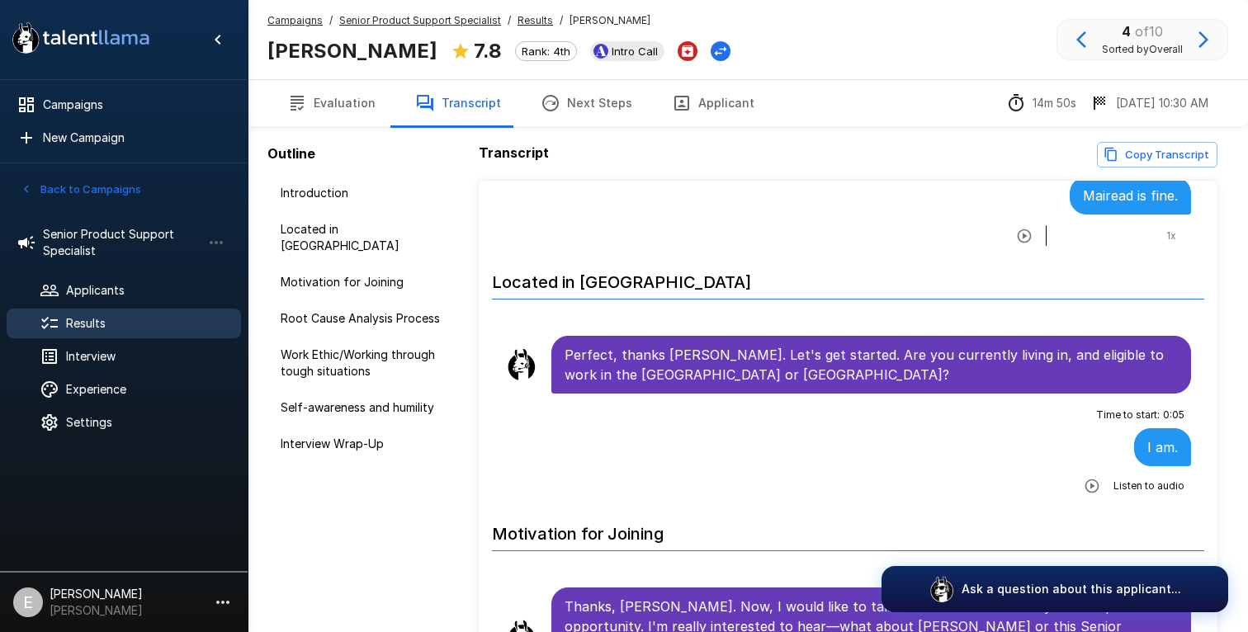
click at [1096, 488] on icon "button" at bounding box center [1091, 486] width 17 height 17
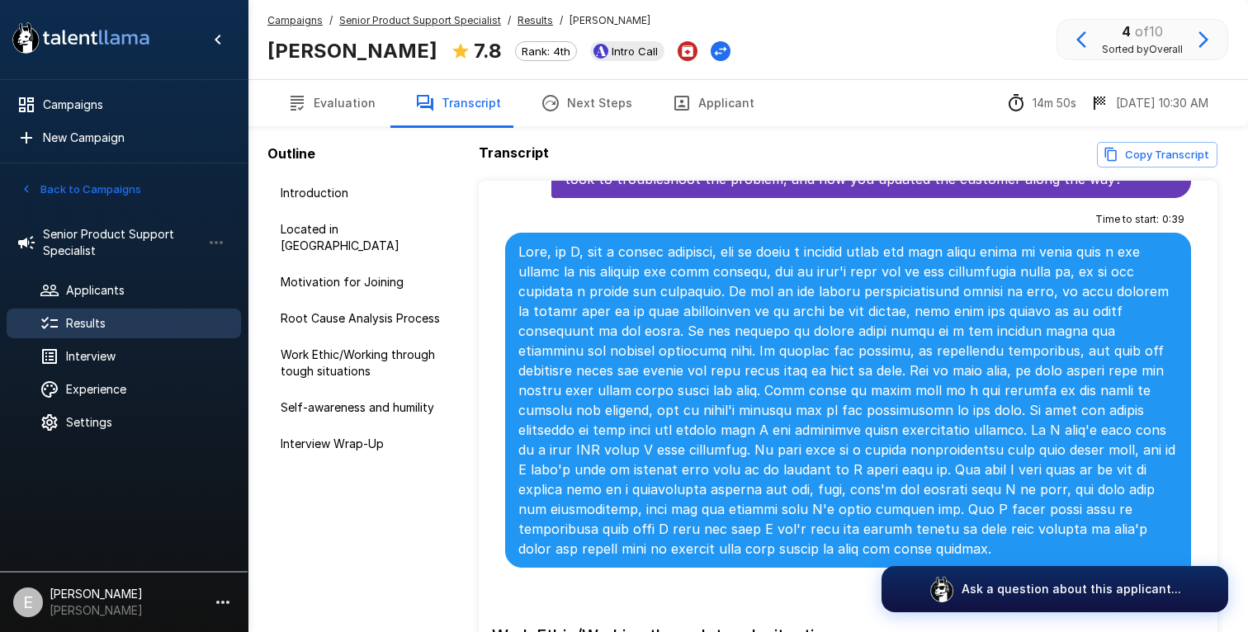
scroll to position [1118, 0]
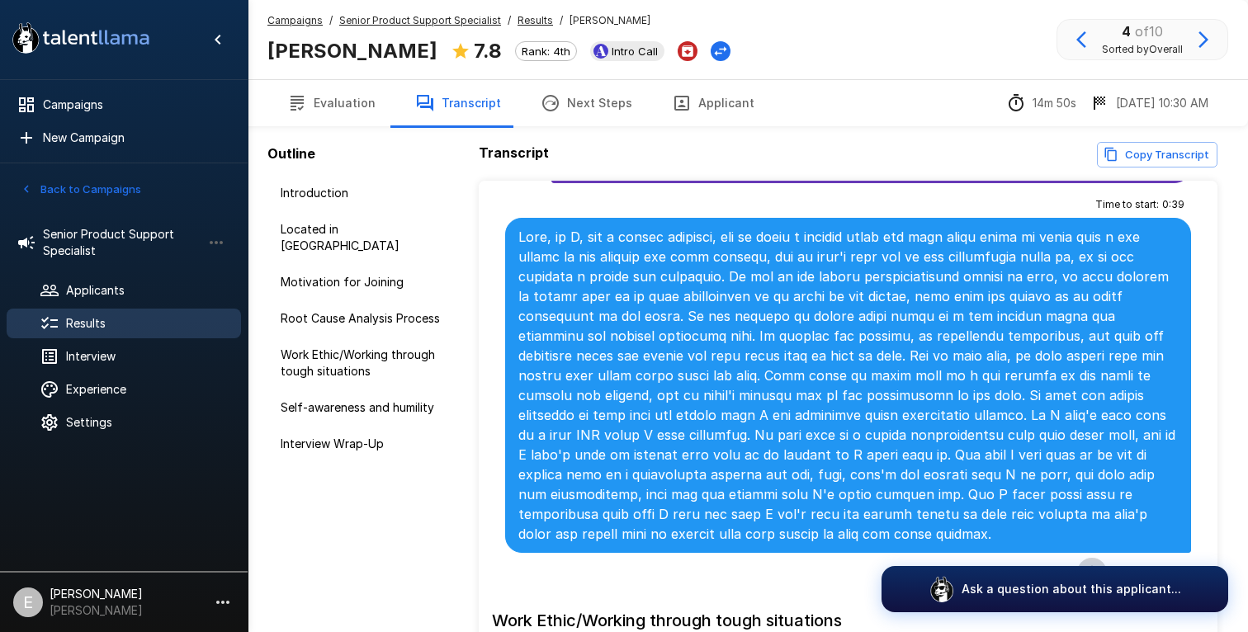
click at [1094, 564] on icon "button" at bounding box center [1091, 572] width 17 height 17
click at [605, 47] on span "Intro Call" at bounding box center [634, 51] width 59 height 13
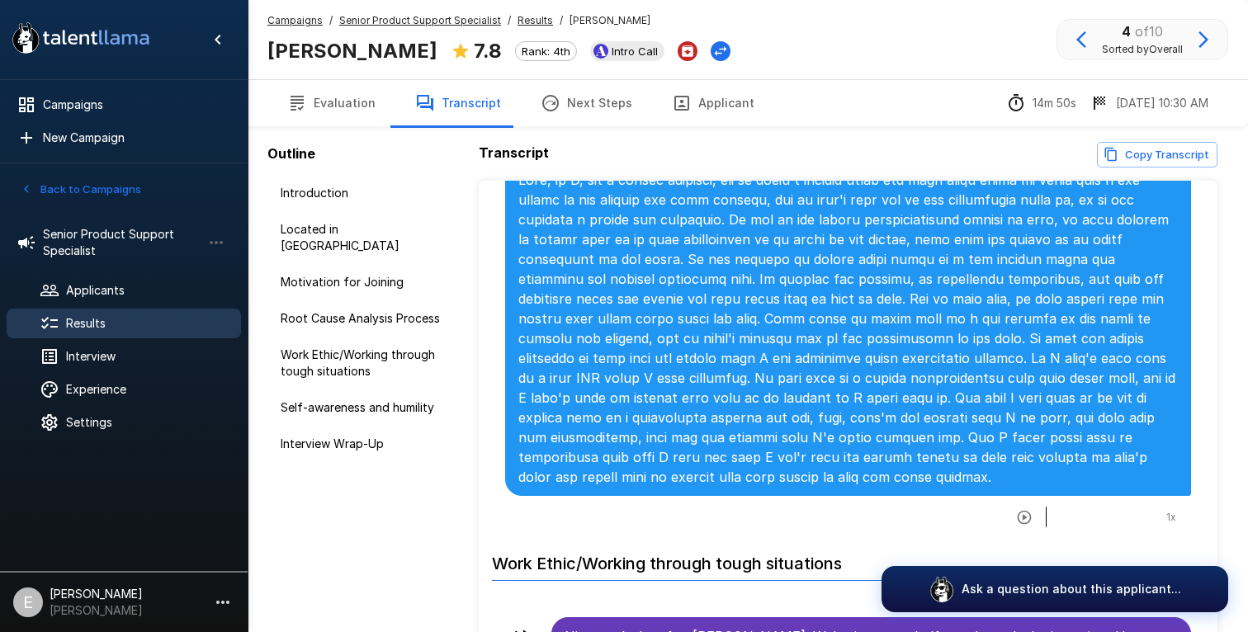
scroll to position [1182, 0]
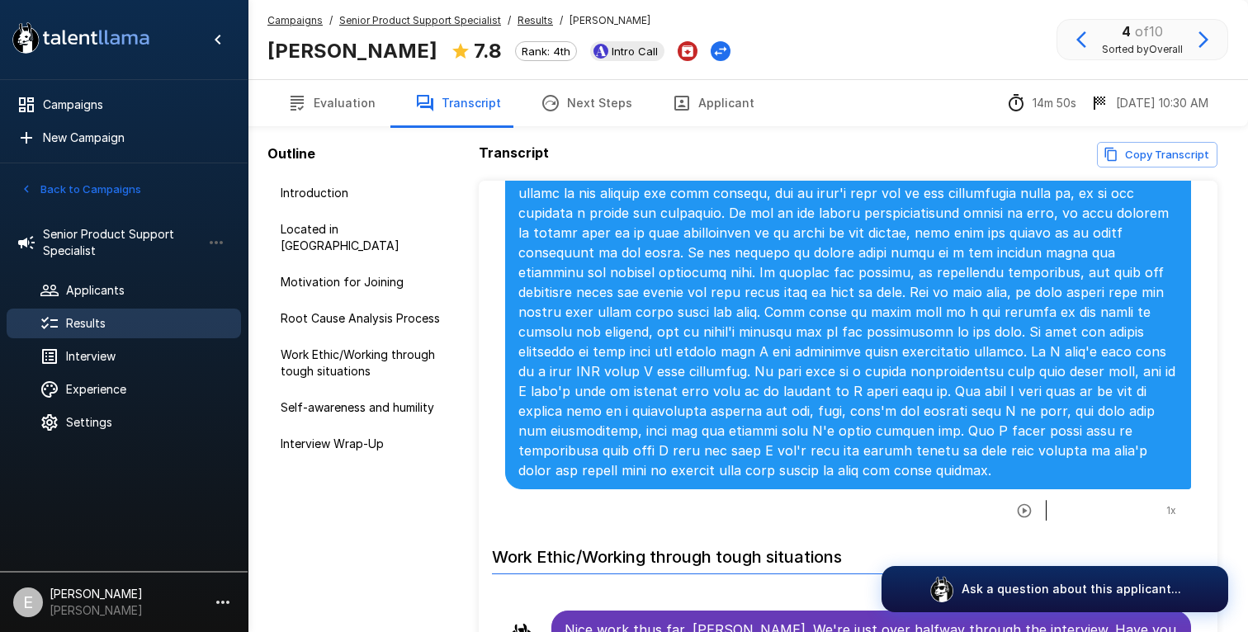
click at [114, 319] on span "Results" at bounding box center [147, 323] width 162 height 17
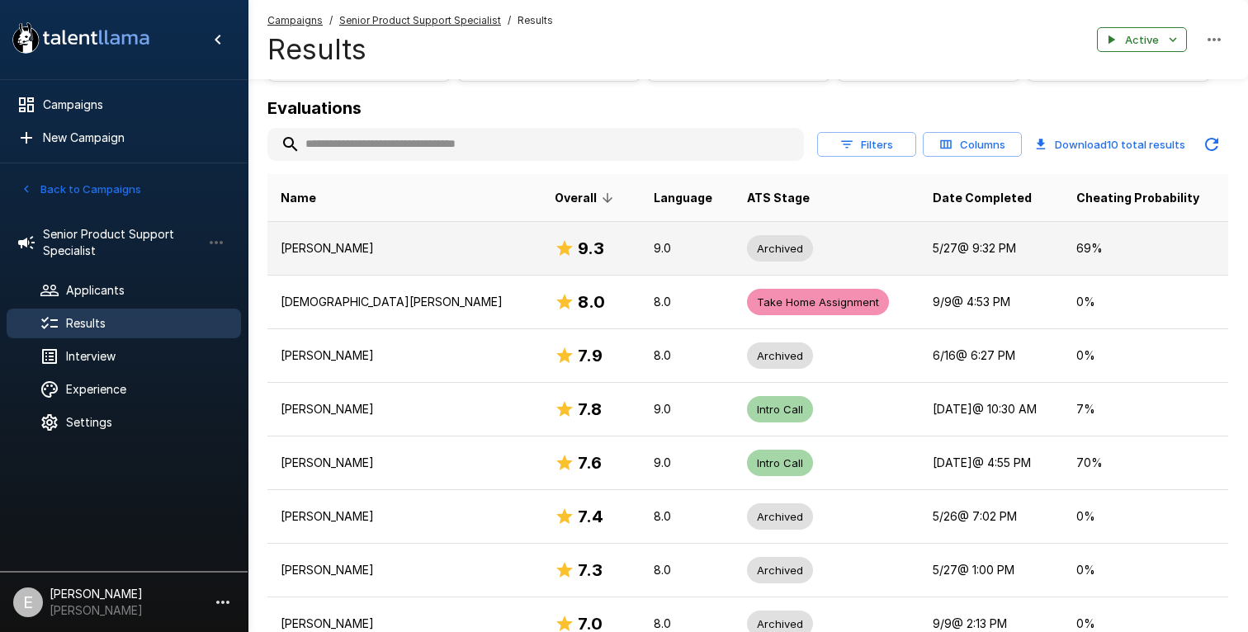
scroll to position [177, 0]
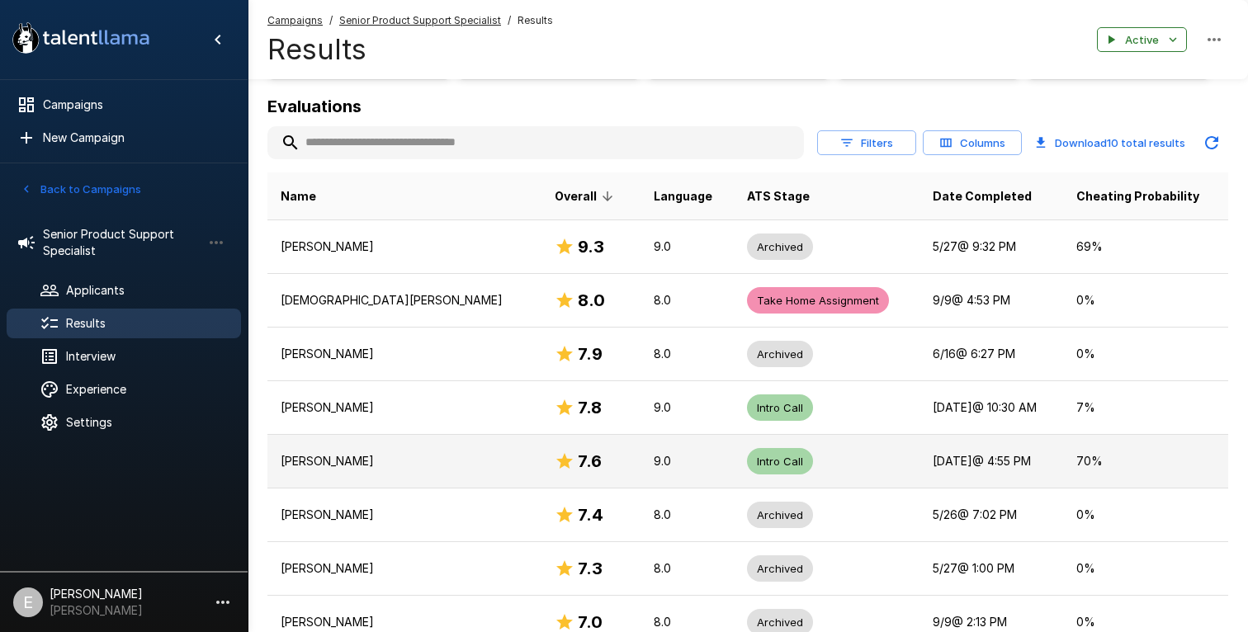
click at [328, 455] on p "[PERSON_NAME]" at bounding box center [405, 461] width 248 height 17
